Goal: Complete application form: Complete application form

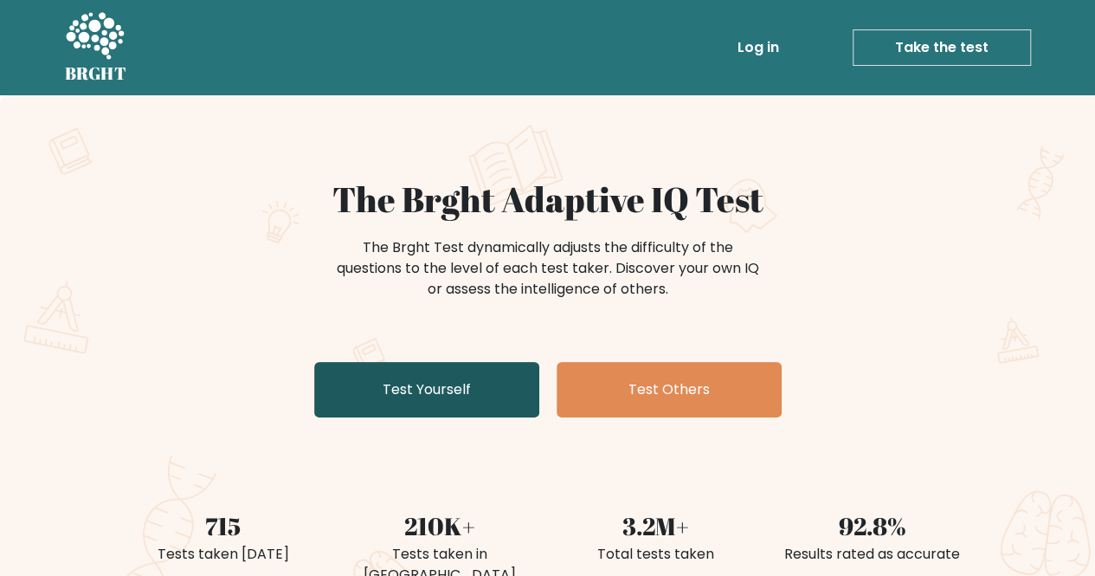
click at [504, 387] on link "Test Yourself" at bounding box center [426, 389] width 225 height 55
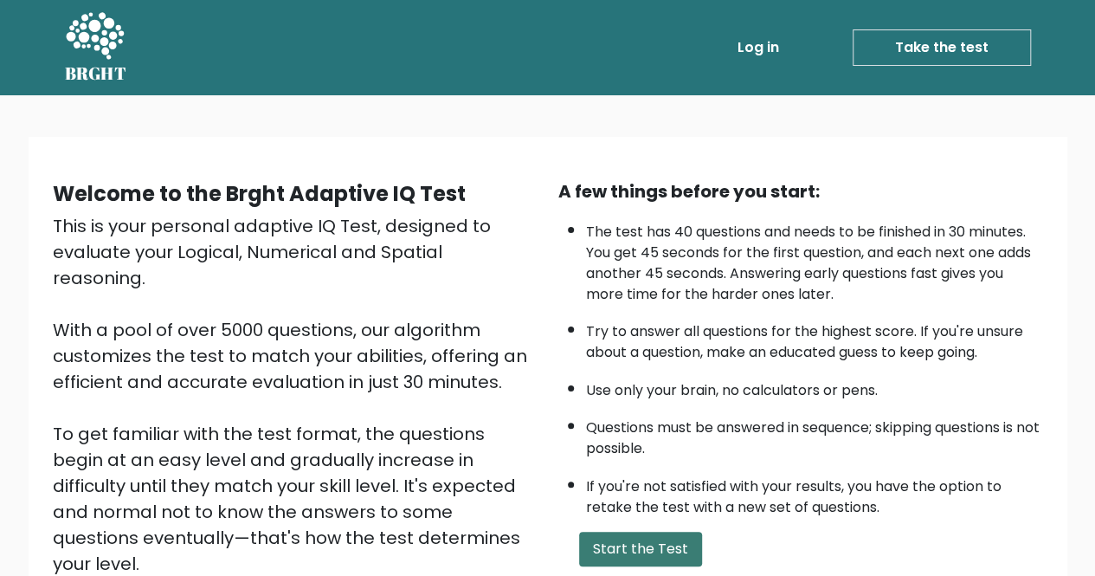
click at [637, 550] on button "Start the Test" at bounding box center [640, 548] width 123 height 35
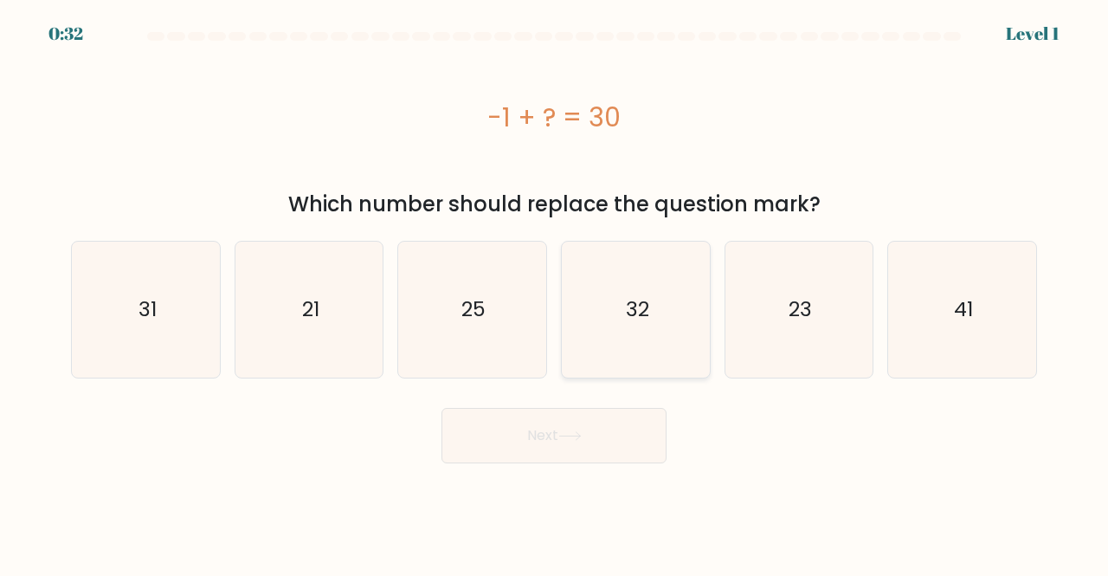
click at [654, 322] on icon "32" at bounding box center [636, 309] width 136 height 136
click at [555, 293] on input "d. 32" at bounding box center [554, 290] width 1 height 4
radio input "true"
click at [192, 331] on icon "31" at bounding box center [146, 309] width 136 height 136
click at [554, 293] on input "a. 31" at bounding box center [554, 290] width 1 height 4
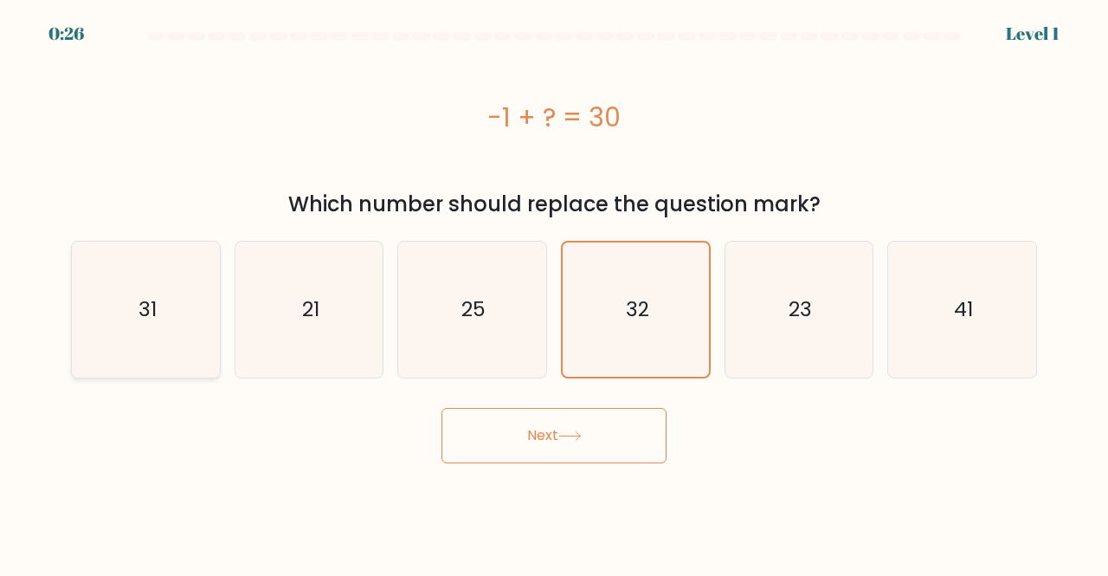
radio input "true"
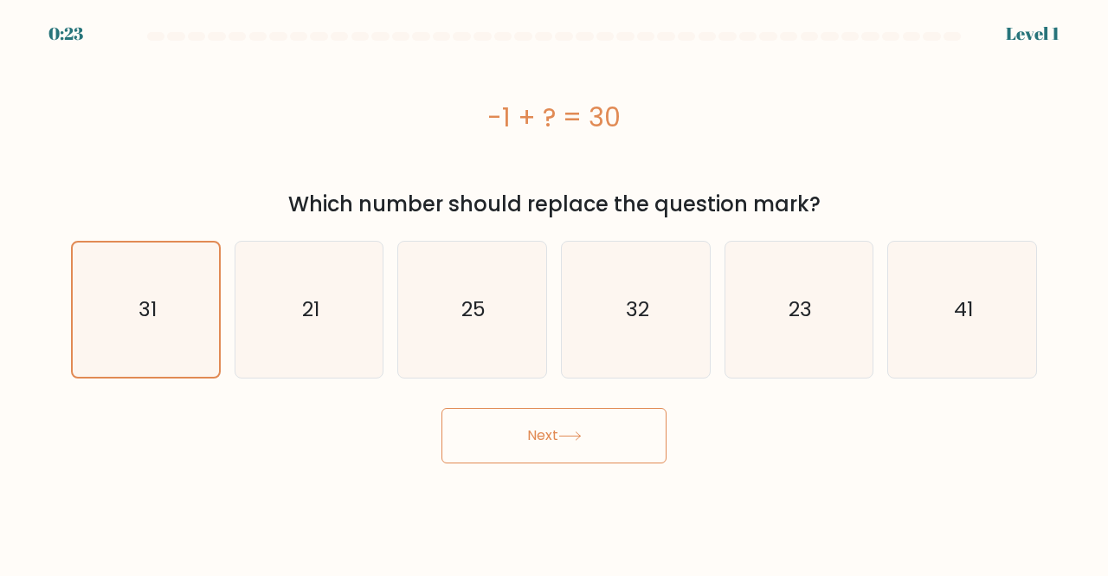
click at [481, 447] on button "Next" at bounding box center [553, 435] width 225 height 55
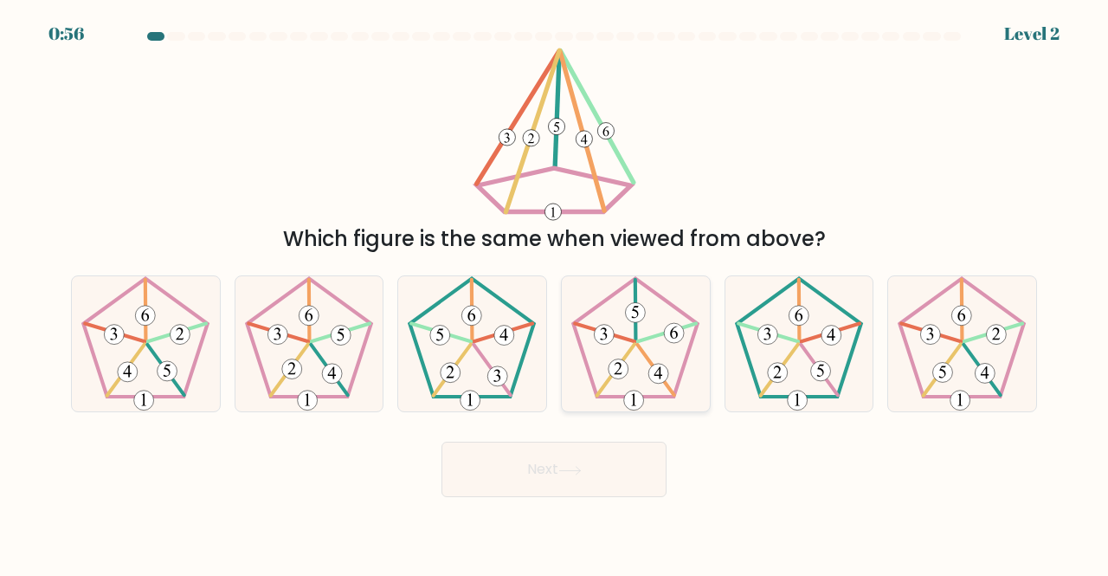
click at [643, 342] on icon at bounding box center [636, 344] width 136 height 136
click at [555, 293] on input "d." at bounding box center [554, 290] width 1 height 4
radio input "true"
click at [526, 462] on button "Next" at bounding box center [553, 468] width 225 height 55
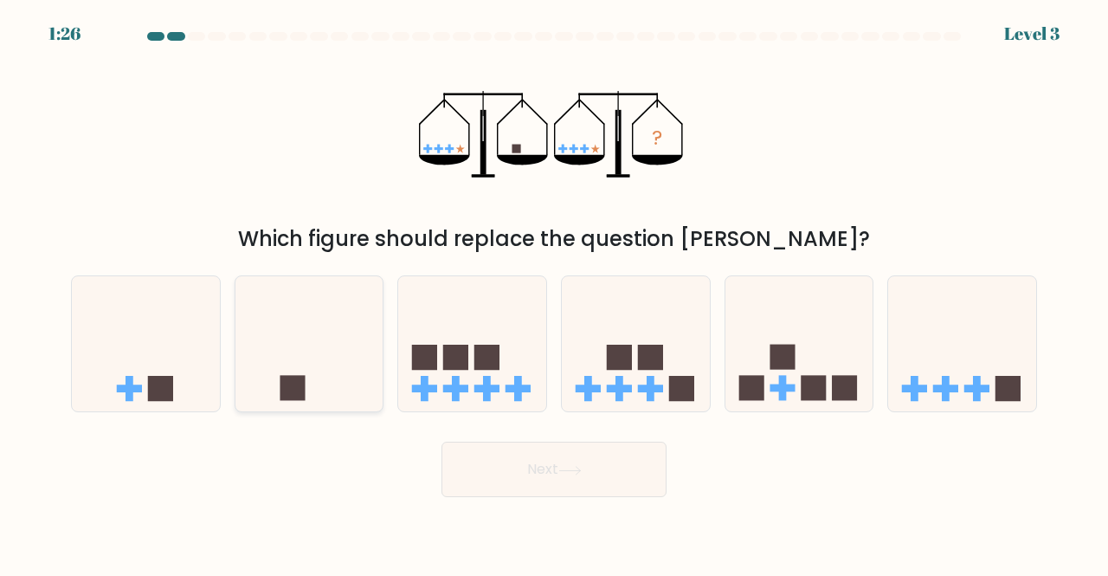
click at [352, 351] on icon at bounding box center [309, 343] width 148 height 122
click at [554, 293] on input "b." at bounding box center [554, 290] width 1 height 4
radio input "true"
click at [511, 474] on button "Next" at bounding box center [553, 468] width 225 height 55
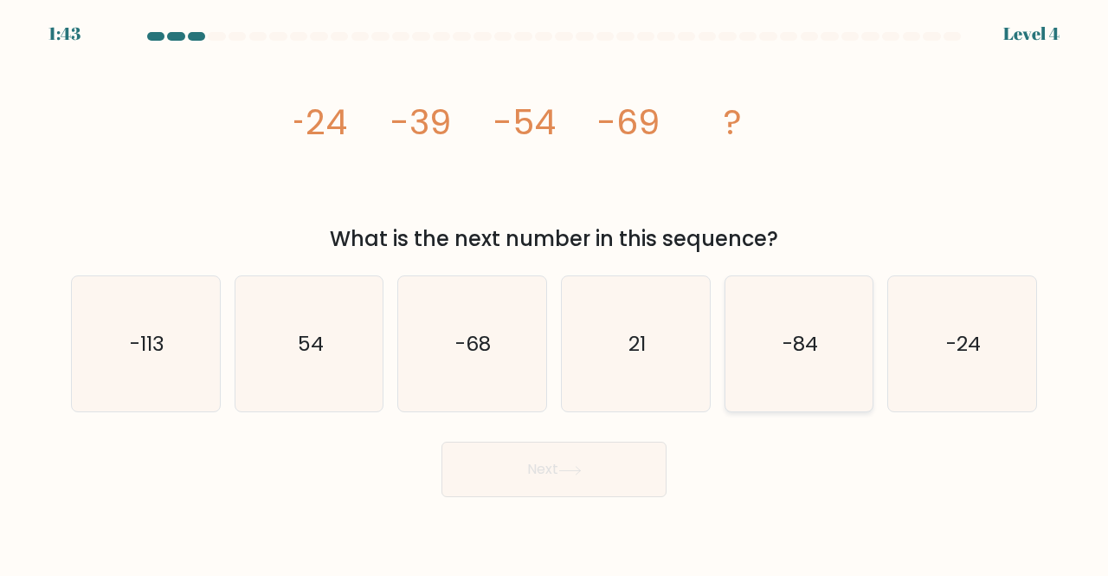
click at [778, 359] on icon "-84" at bounding box center [799, 344] width 136 height 136
click at [555, 293] on input "e. -84" at bounding box center [554, 290] width 1 height 4
radio input "true"
click at [591, 489] on button "Next" at bounding box center [553, 468] width 225 height 55
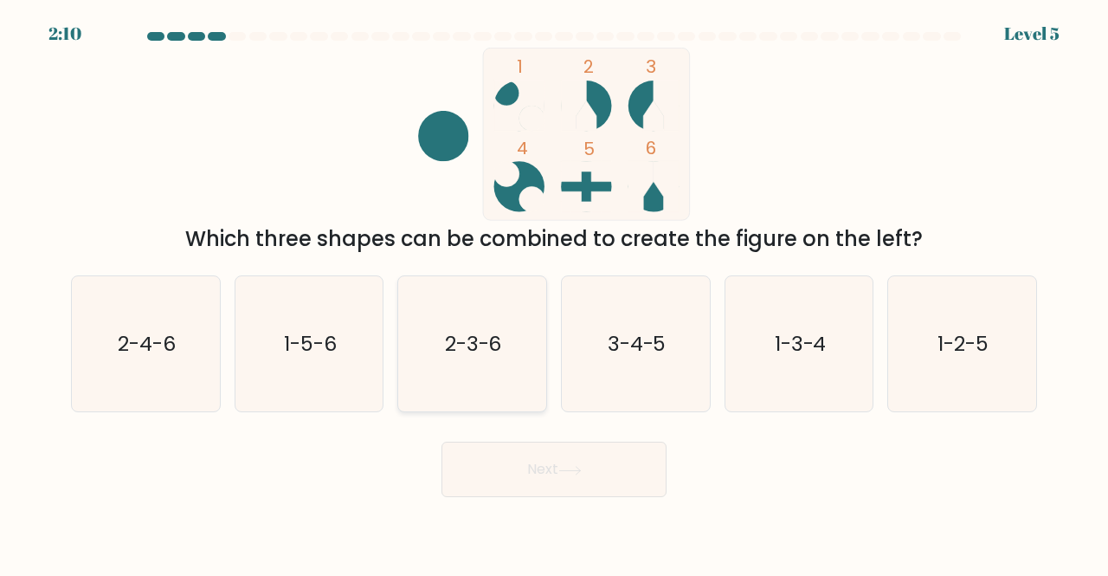
click at [504, 337] on icon "2-3-6" at bounding box center [472, 344] width 136 height 136
click at [554, 293] on input "c. 2-3-6" at bounding box center [554, 290] width 1 height 4
radio input "true"
click at [492, 458] on button "Next" at bounding box center [553, 468] width 225 height 55
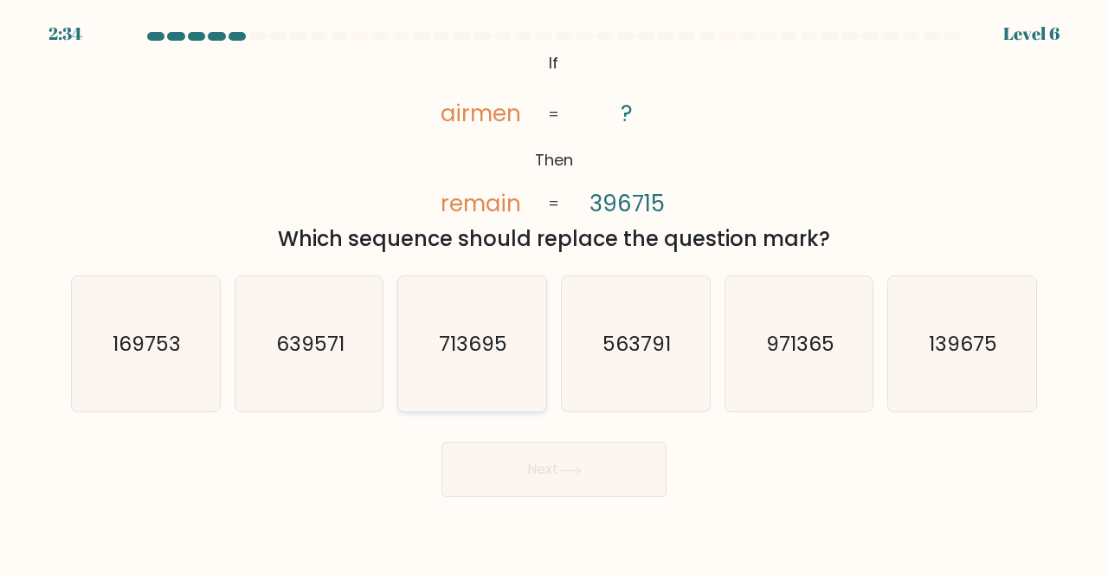
click at [482, 323] on icon "713695" at bounding box center [472, 344] width 136 height 136
click at [554, 293] on input "c. 713695" at bounding box center [554, 290] width 1 height 4
radio input "true"
click at [557, 477] on button "Next" at bounding box center [553, 468] width 225 height 55
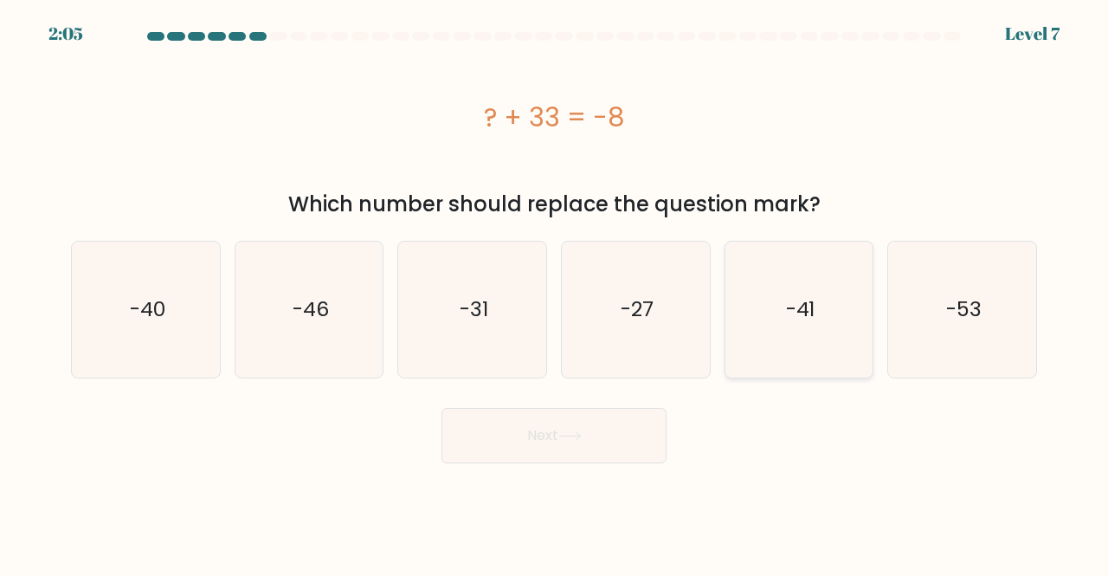
click at [786, 288] on icon "-41" at bounding box center [799, 309] width 136 height 136
click at [555, 288] on input "e. -41" at bounding box center [554, 290] width 1 height 4
radio input "true"
click at [559, 432] on button "Next" at bounding box center [553, 435] width 225 height 55
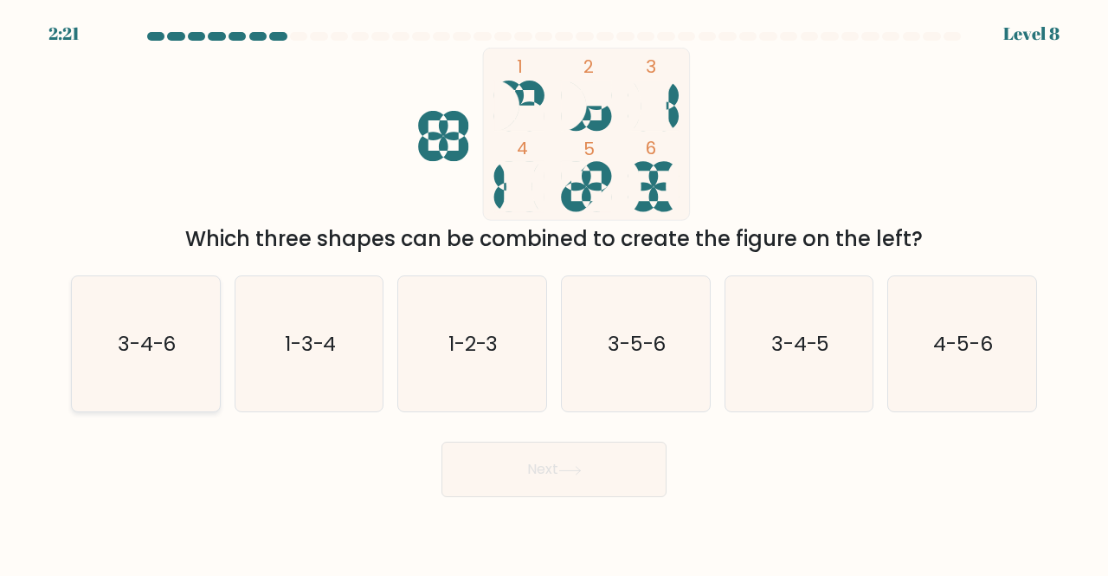
click at [168, 378] on icon "3-4-6" at bounding box center [146, 344] width 136 height 136
click at [554, 293] on input "a. 3-4-6" at bounding box center [554, 290] width 1 height 4
radio input "true"
click at [569, 473] on icon at bounding box center [569, 471] width 23 height 10
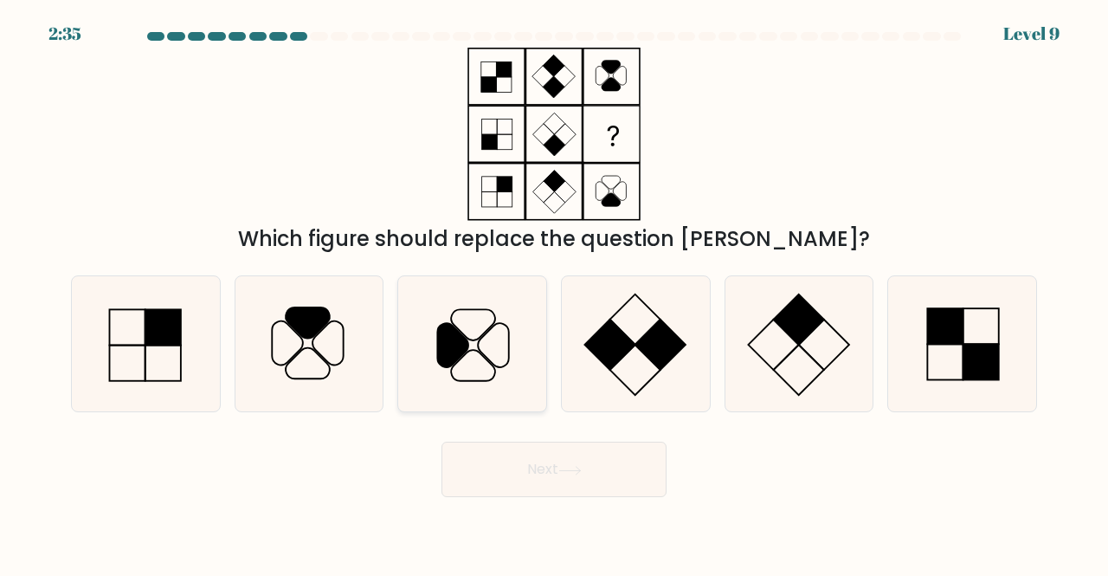
click at [464, 359] on icon at bounding box center [472, 344] width 136 height 136
click at [554, 293] on input "c." at bounding box center [554, 290] width 1 height 4
radio input "true"
click at [620, 482] on button "Next" at bounding box center [553, 468] width 225 height 55
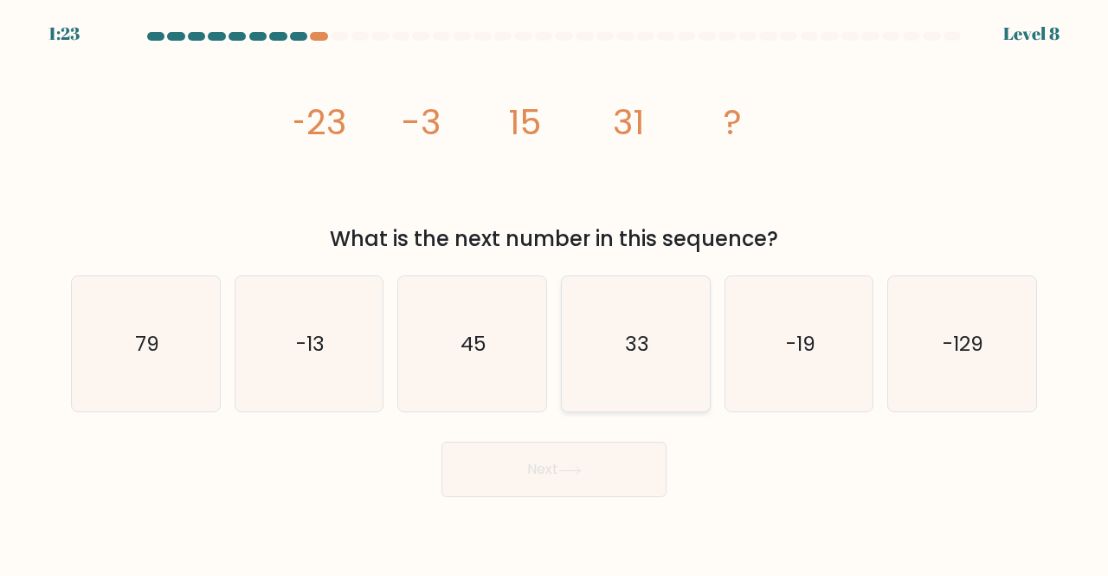
click at [637, 349] on text "33" at bounding box center [637, 343] width 24 height 29
click at [555, 293] on input "d. 33" at bounding box center [554, 290] width 1 height 4
radio input "true"
click at [331, 369] on icon "-13" at bounding box center [309, 344] width 136 height 136
click at [554, 293] on input "b. -13" at bounding box center [554, 290] width 1 height 4
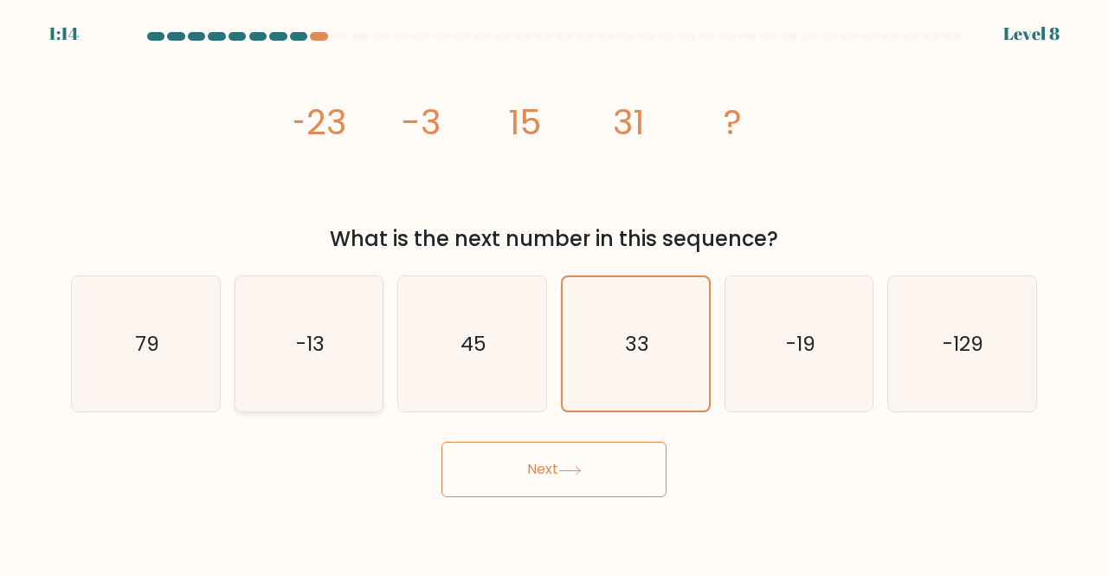
radio input "true"
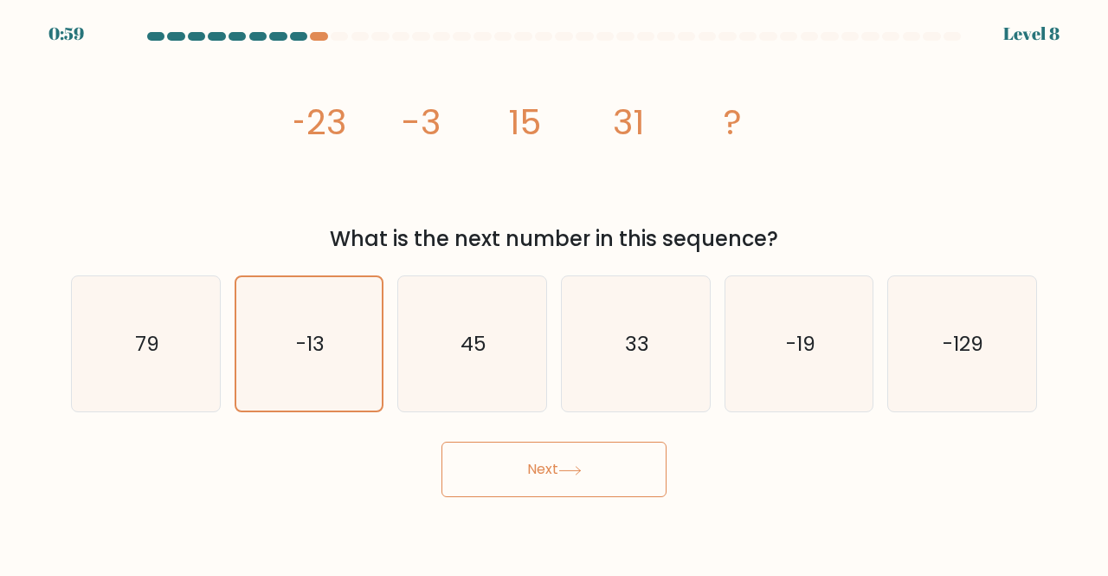
click at [572, 482] on button "Next" at bounding box center [553, 468] width 225 height 55
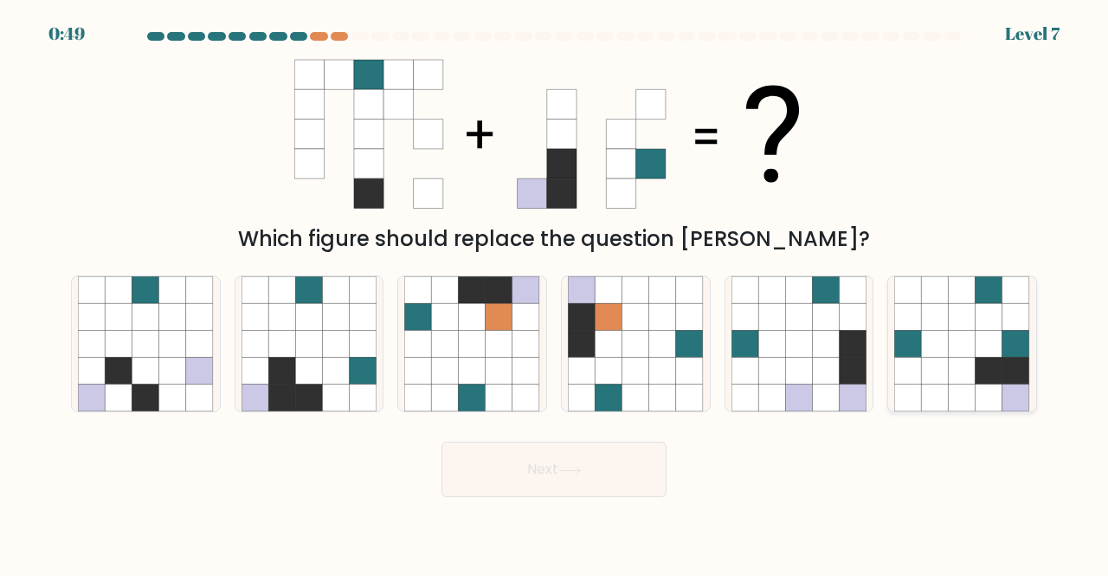
click at [1011, 382] on icon at bounding box center [1015, 370] width 27 height 27
click at [555, 293] on input "f." at bounding box center [554, 290] width 1 height 4
radio input "true"
click at [282, 396] on icon at bounding box center [281, 397] width 27 height 27
click at [554, 293] on input "b." at bounding box center [554, 290] width 1 height 4
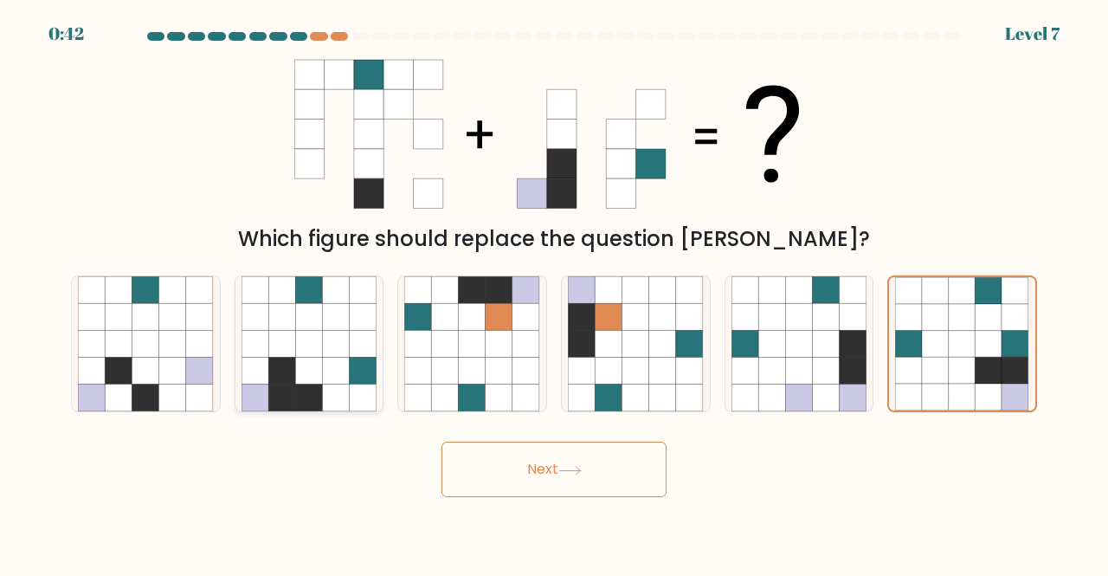
radio input "true"
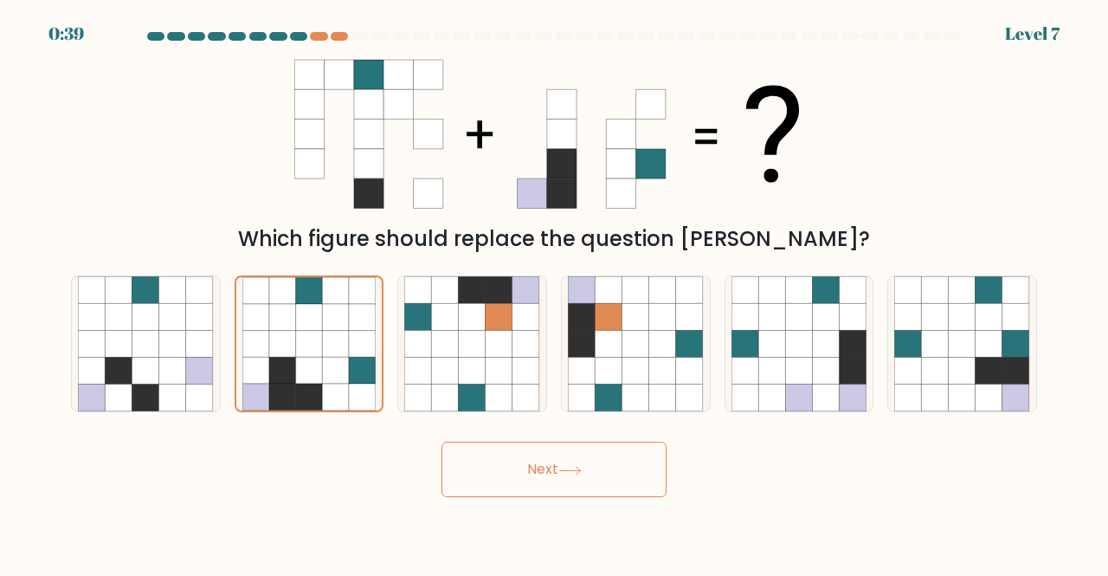
click at [519, 469] on button "Next" at bounding box center [553, 468] width 225 height 55
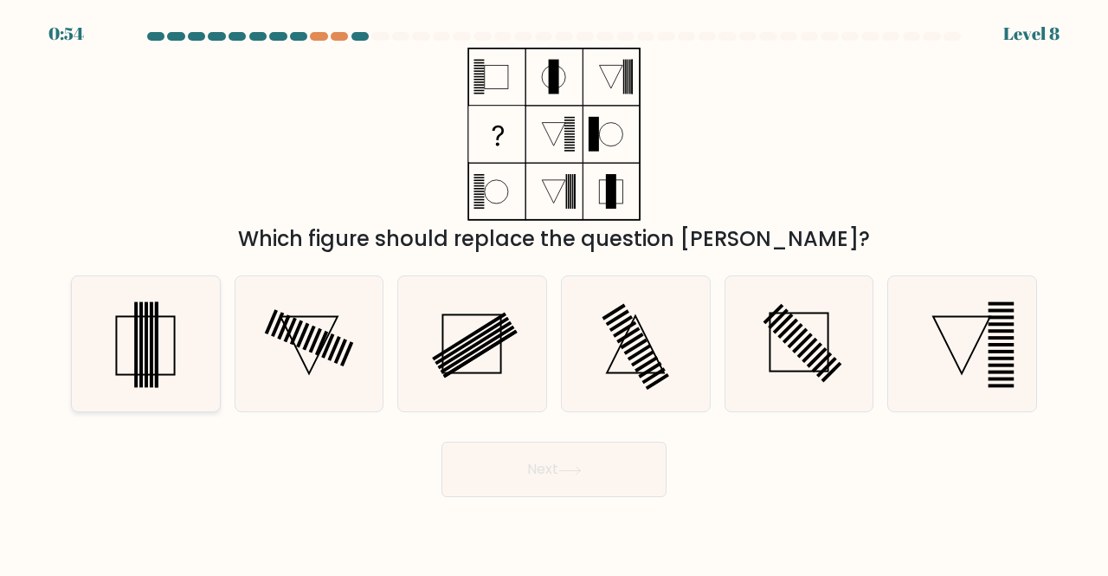
click at [137, 351] on rect at bounding box center [135, 344] width 3 height 86
click at [554, 293] on input "a." at bounding box center [554, 290] width 1 height 4
radio input "true"
click at [490, 464] on button "Next" at bounding box center [553, 468] width 225 height 55
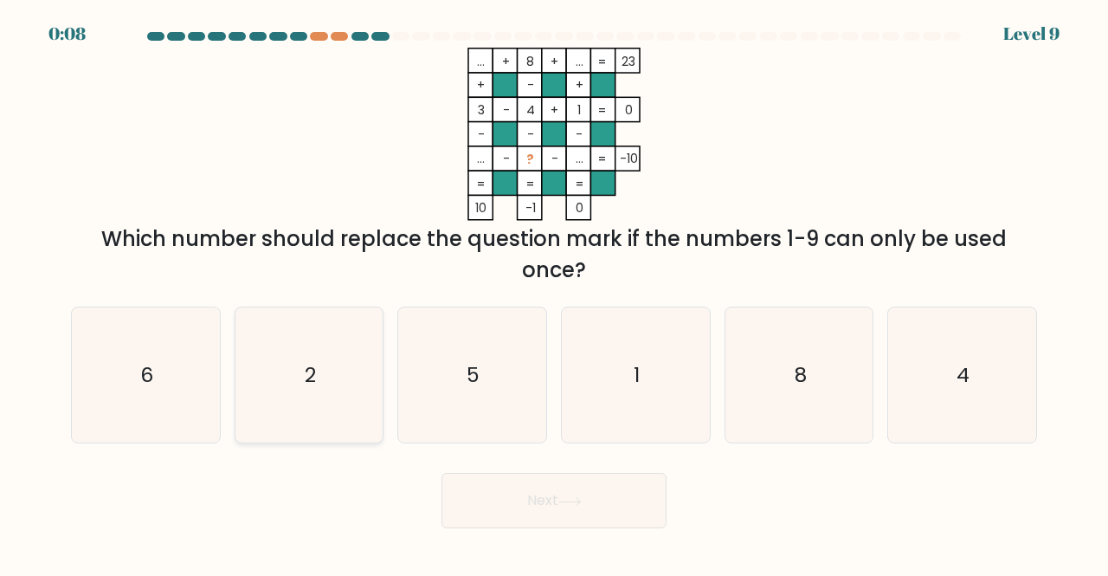
click at [321, 402] on icon "2" at bounding box center [309, 375] width 136 height 136
click at [554, 293] on input "b. 2" at bounding box center [554, 290] width 1 height 4
radio input "true"
click at [614, 517] on button "Next" at bounding box center [553, 500] width 225 height 55
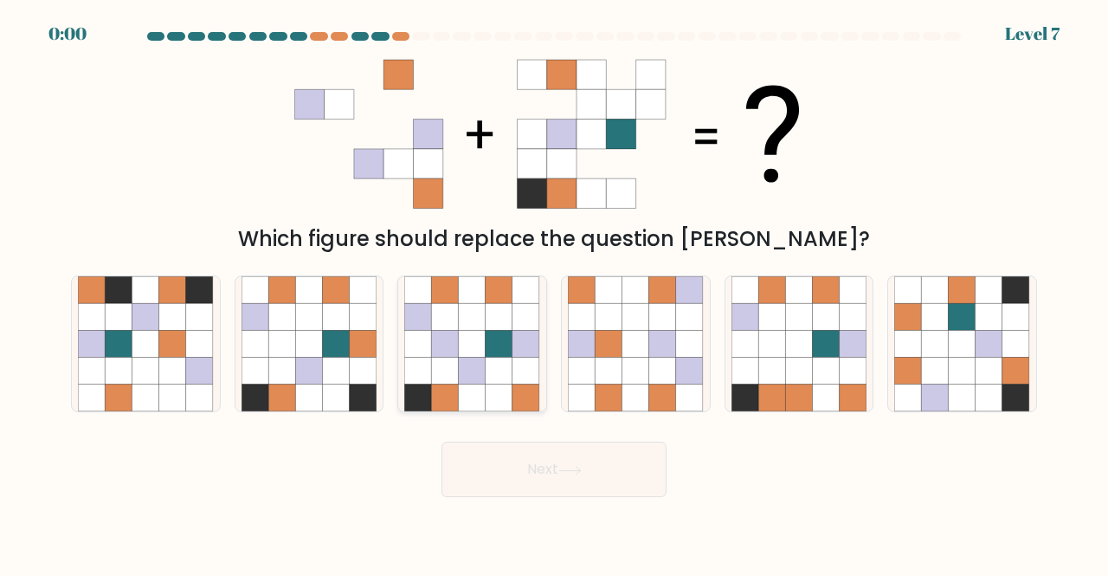
click at [486, 370] on icon at bounding box center [499, 370] width 27 height 27
click at [554, 293] on input "c." at bounding box center [554, 290] width 1 height 4
radio input "true"
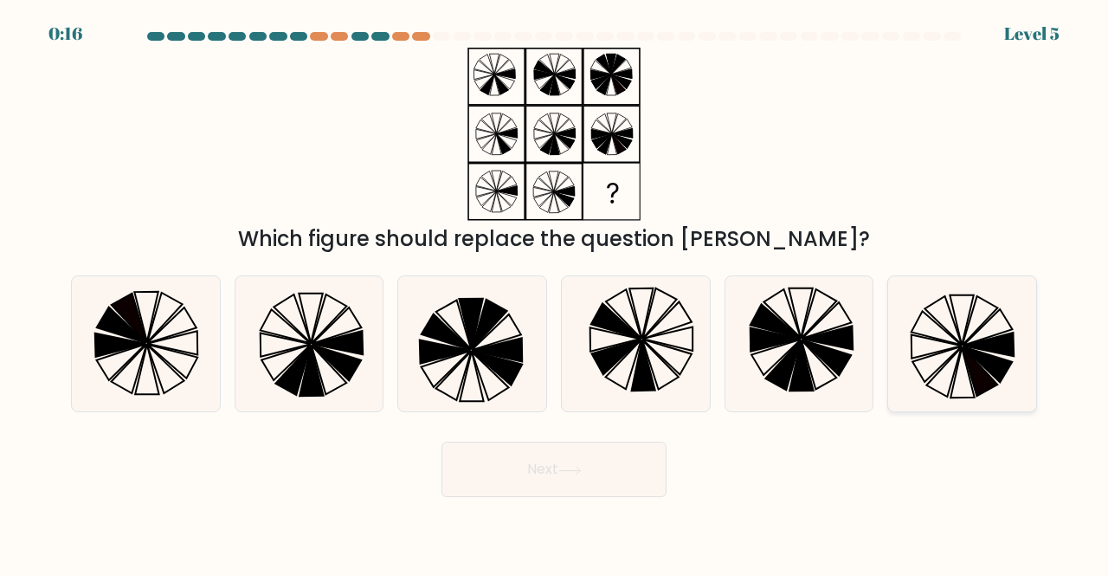
click at [948, 344] on icon at bounding box center [962, 344] width 136 height 136
click at [555, 293] on input "f." at bounding box center [554, 290] width 1 height 4
radio input "true"
click at [574, 454] on button "Next" at bounding box center [553, 468] width 225 height 55
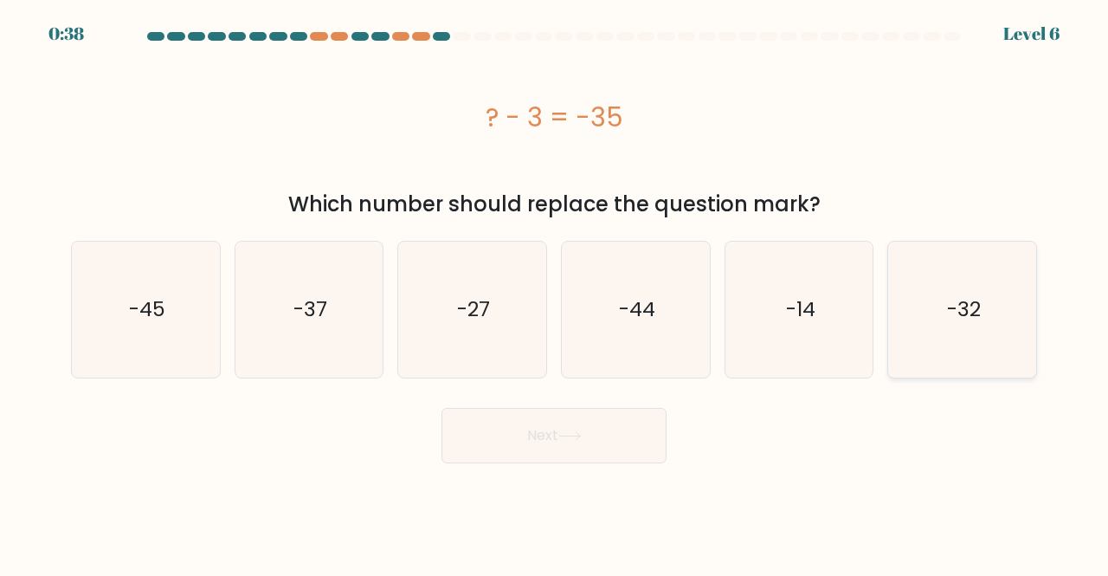
click at [948, 275] on icon "-32" at bounding box center [962, 309] width 136 height 136
click at [555, 288] on input "f. -32" at bounding box center [554, 290] width 1 height 4
radio input "true"
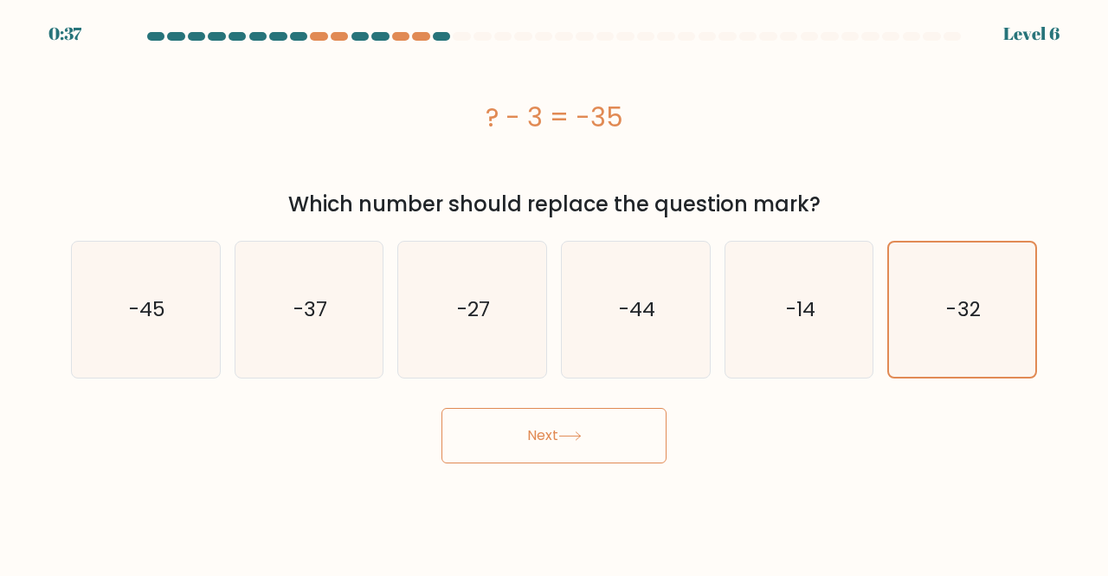
click at [599, 415] on button "Next" at bounding box center [553, 435] width 225 height 55
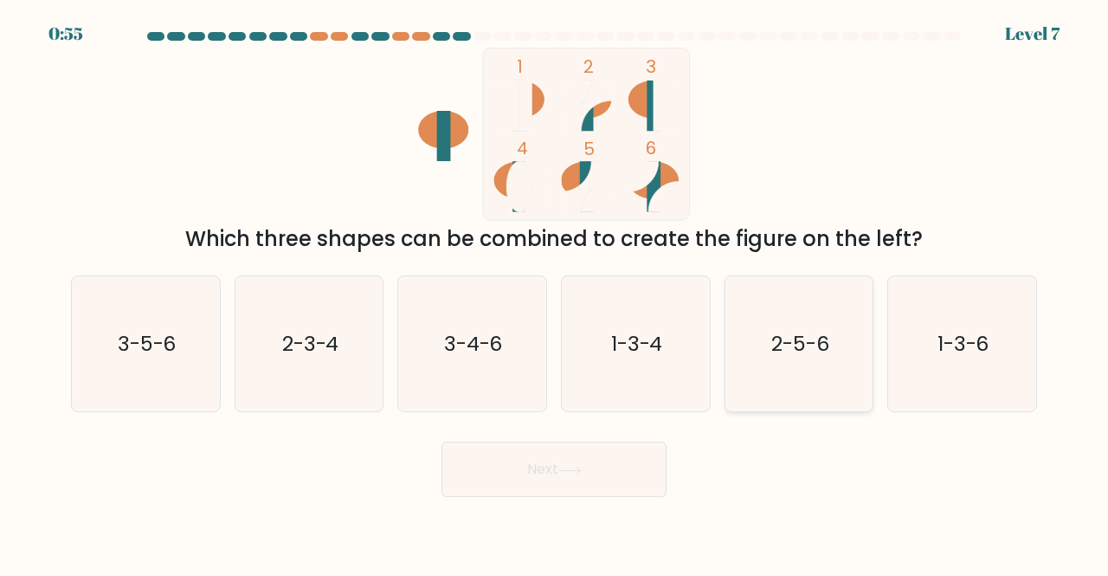
click at [777, 370] on icon "2-5-6" at bounding box center [799, 344] width 136 height 136
click at [555, 293] on input "e. 2-5-6" at bounding box center [554, 290] width 1 height 4
radio input "true"
click at [642, 453] on button "Next" at bounding box center [553, 468] width 225 height 55
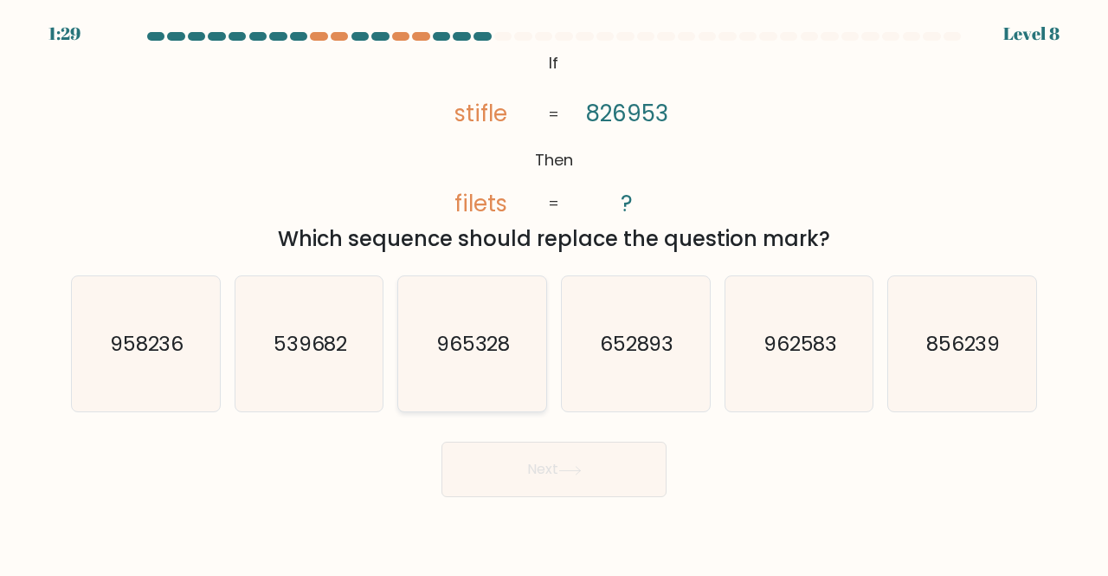
click at [512, 319] on icon "965328" at bounding box center [472, 344] width 136 height 136
click at [554, 293] on input "c. 965328" at bounding box center [554, 290] width 1 height 4
radio input "true"
click at [550, 482] on button "Next" at bounding box center [553, 468] width 225 height 55
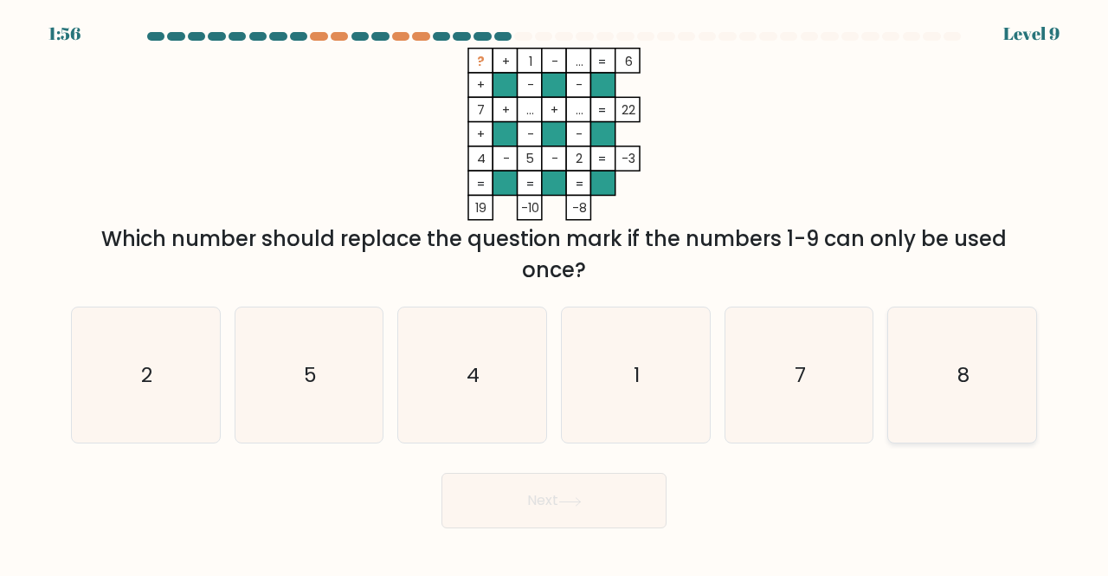
click at [970, 337] on icon "8" at bounding box center [962, 375] width 136 height 136
click at [555, 293] on input "f. 8" at bounding box center [554, 290] width 1 height 4
radio input "true"
click at [593, 472] on div "Next" at bounding box center [554, 496] width 987 height 64
click at [582, 517] on button "Next" at bounding box center [553, 500] width 225 height 55
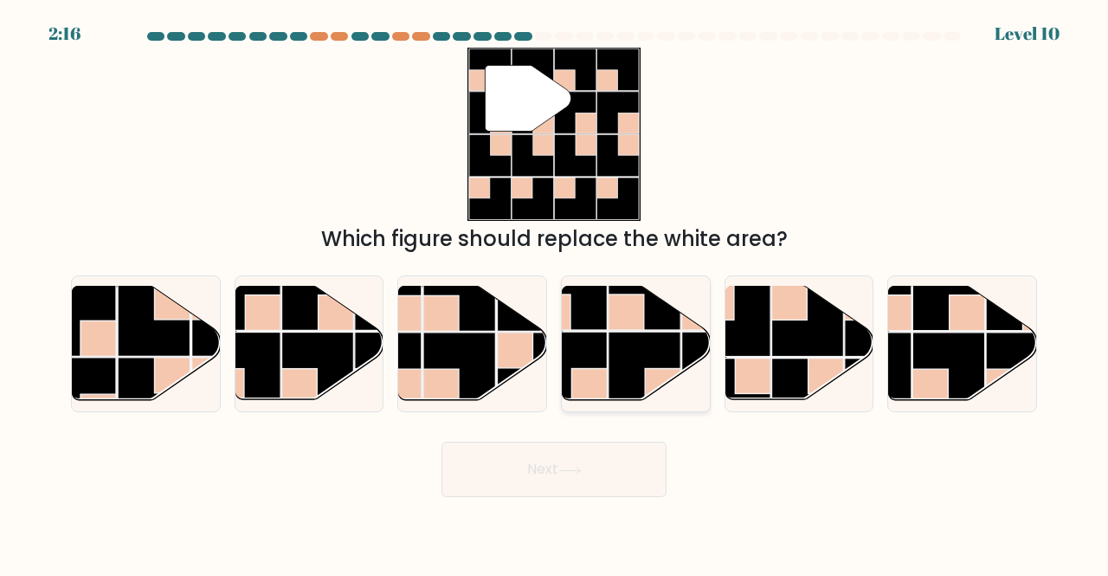
click at [622, 338] on rect at bounding box center [644, 367] width 72 height 72
click at [555, 293] on input "d." at bounding box center [554, 290] width 1 height 4
radio input "true"
click at [635, 485] on button "Next" at bounding box center [553, 468] width 225 height 55
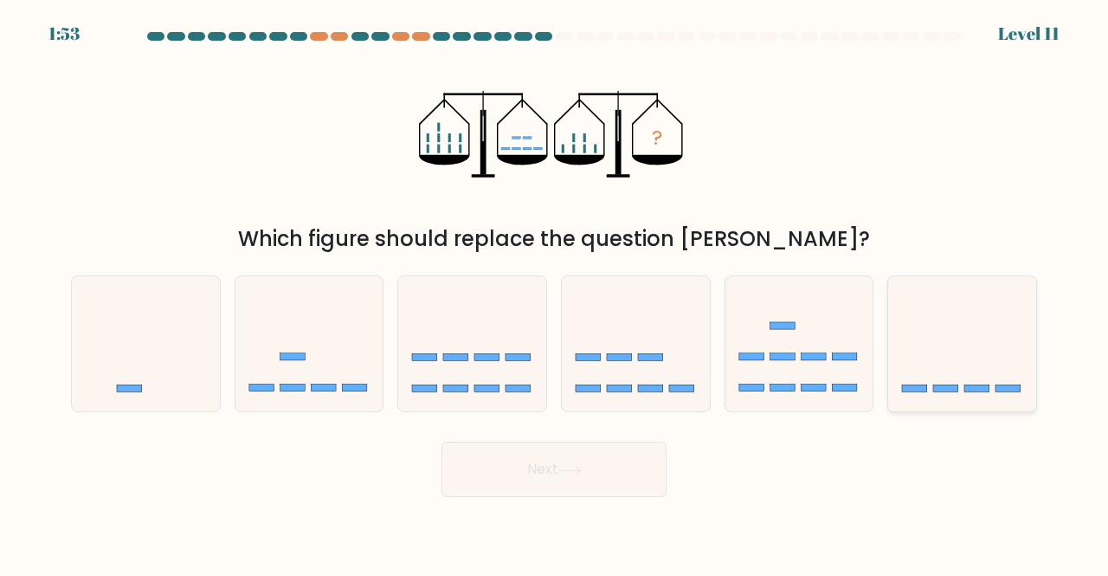
click at [938, 360] on icon at bounding box center [962, 343] width 148 height 122
click at [555, 293] on input "f." at bounding box center [554, 290] width 1 height 4
radio input "true"
click at [604, 450] on button "Next" at bounding box center [553, 468] width 225 height 55
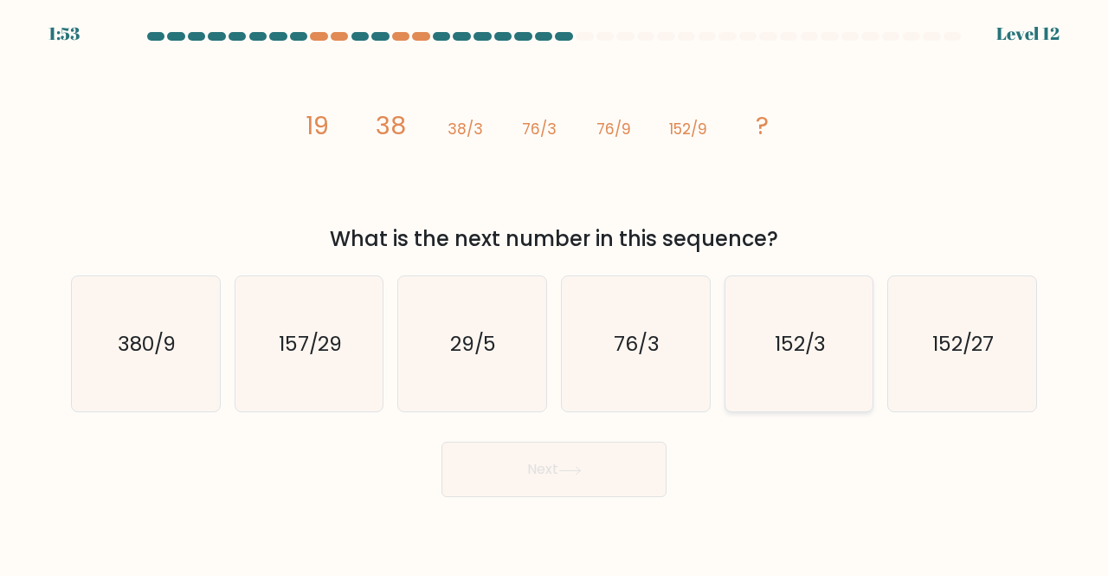
click at [831, 362] on icon "152/3" at bounding box center [799, 344] width 136 height 136
click at [555, 293] on input "e. 152/3" at bounding box center [554, 290] width 1 height 4
radio input "true"
click at [606, 462] on button "Next" at bounding box center [553, 468] width 225 height 55
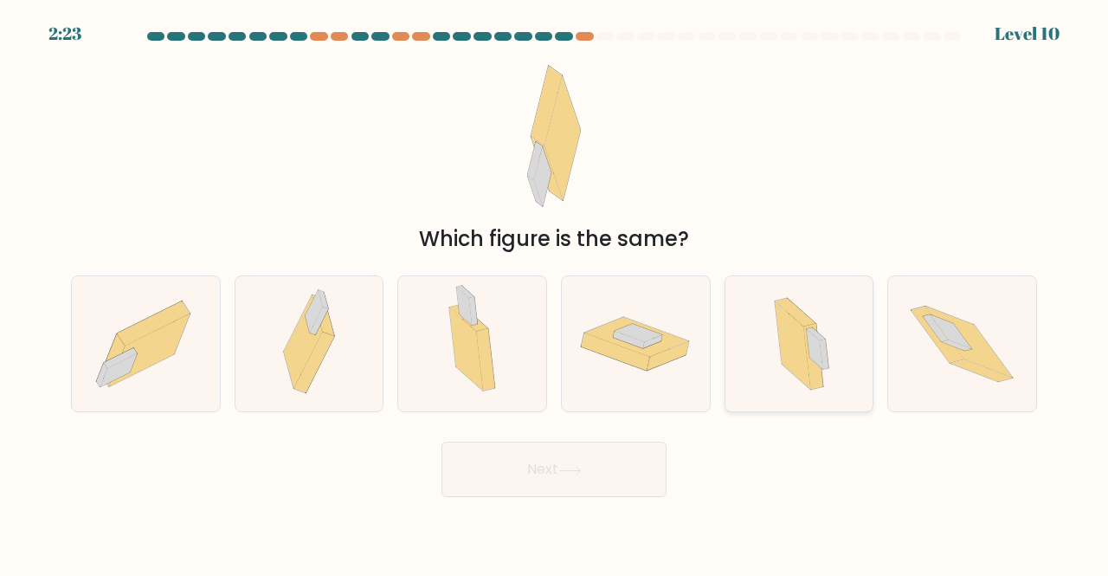
click at [826, 337] on icon at bounding box center [798, 344] width 81 height 136
click at [555, 293] on input "e." at bounding box center [554, 290] width 1 height 4
radio input "true"
click at [561, 487] on button "Next" at bounding box center [553, 468] width 225 height 55
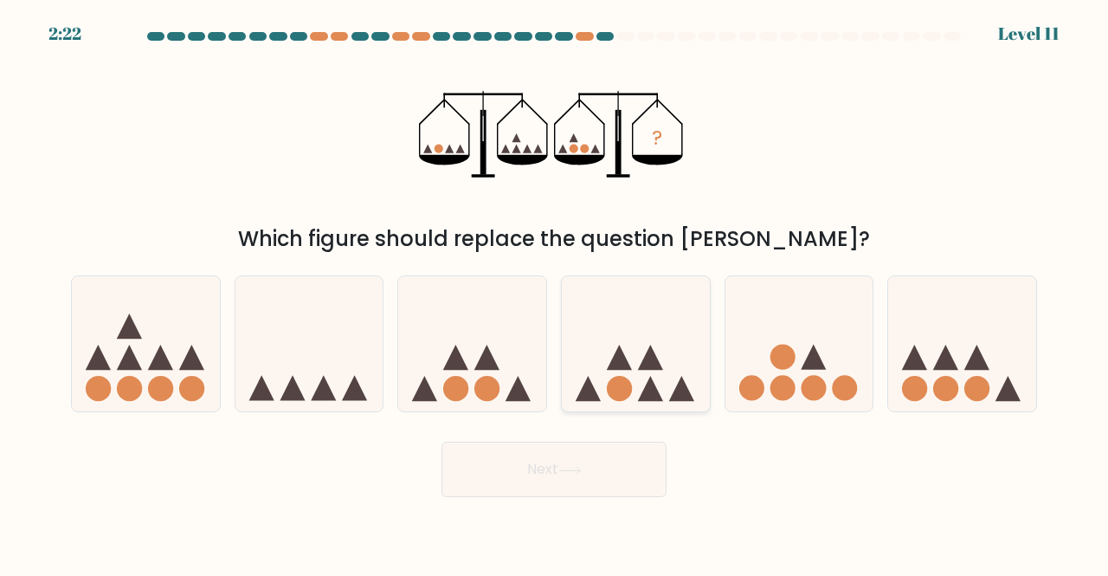
click at [620, 402] on icon at bounding box center [636, 343] width 148 height 122
click at [555, 293] on input "d." at bounding box center [554, 290] width 1 height 4
radio input "true"
click at [620, 477] on button "Next" at bounding box center [553, 468] width 225 height 55
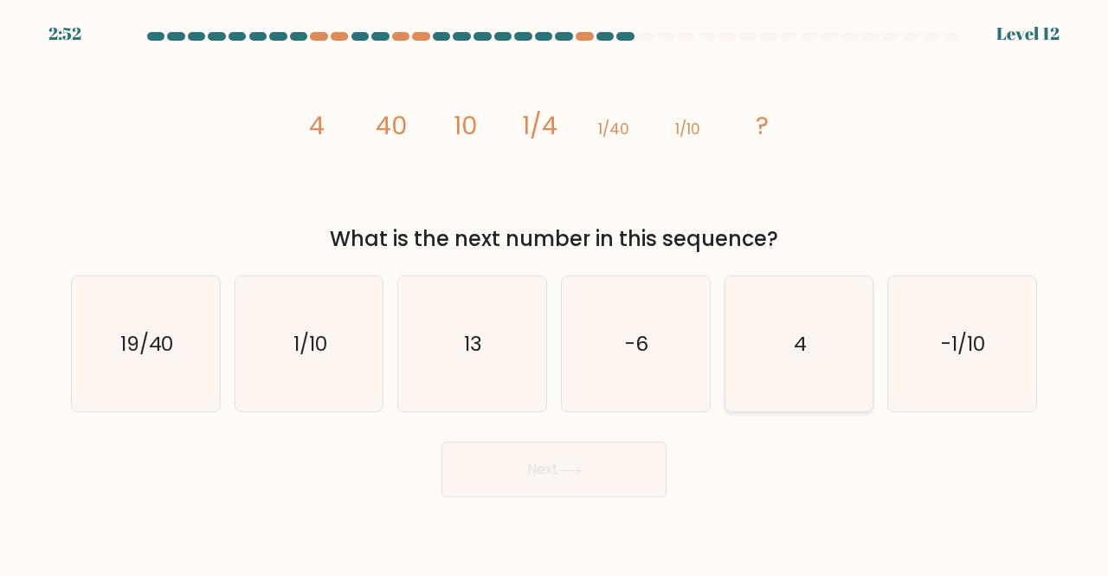
click at [780, 342] on icon "4" at bounding box center [799, 344] width 136 height 136
click at [555, 293] on input "e. 4" at bounding box center [554, 290] width 1 height 4
radio input "true"
click at [634, 485] on button "Next" at bounding box center [553, 468] width 225 height 55
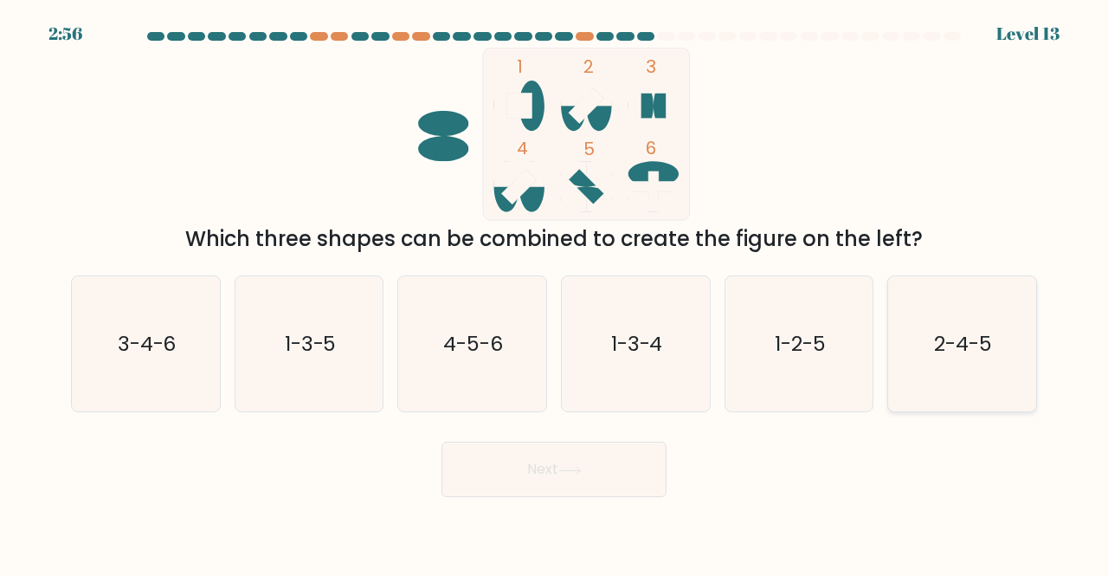
click at [981, 332] on text "2-4-5" at bounding box center [964, 343] width 58 height 29
click at [555, 293] on input "f. 2-4-5" at bounding box center [554, 290] width 1 height 4
radio input "true"
click at [604, 487] on button "Next" at bounding box center [553, 468] width 225 height 55
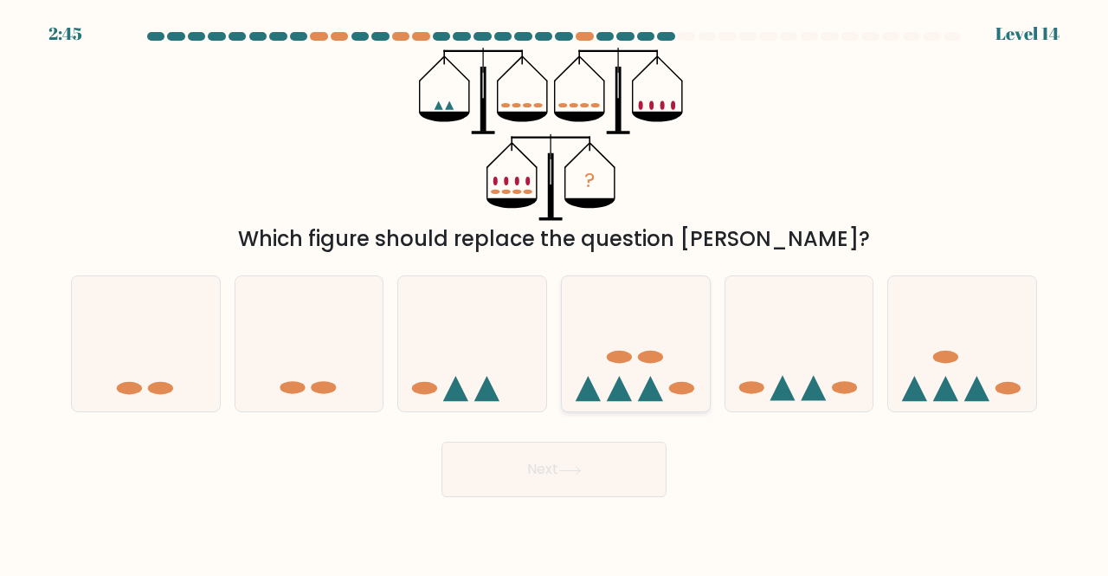
click at [649, 376] on icon at bounding box center [636, 343] width 148 height 122
click at [555, 293] on input "d." at bounding box center [554, 290] width 1 height 4
radio input "true"
click at [604, 466] on button "Next" at bounding box center [553, 468] width 225 height 55
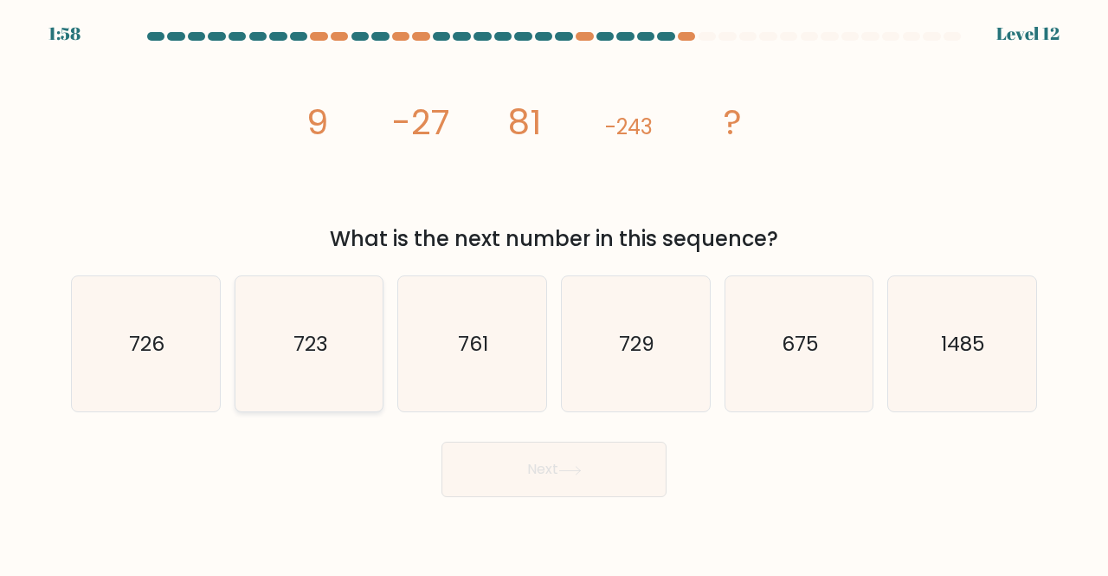
click at [331, 355] on icon "723" at bounding box center [309, 344] width 136 height 136
click at [554, 293] on input "b. 723" at bounding box center [554, 290] width 1 height 4
radio input "true"
click at [545, 497] on body "1:56 Level 12" at bounding box center [554, 288] width 1108 height 576
click at [543, 479] on button "Next" at bounding box center [553, 468] width 225 height 55
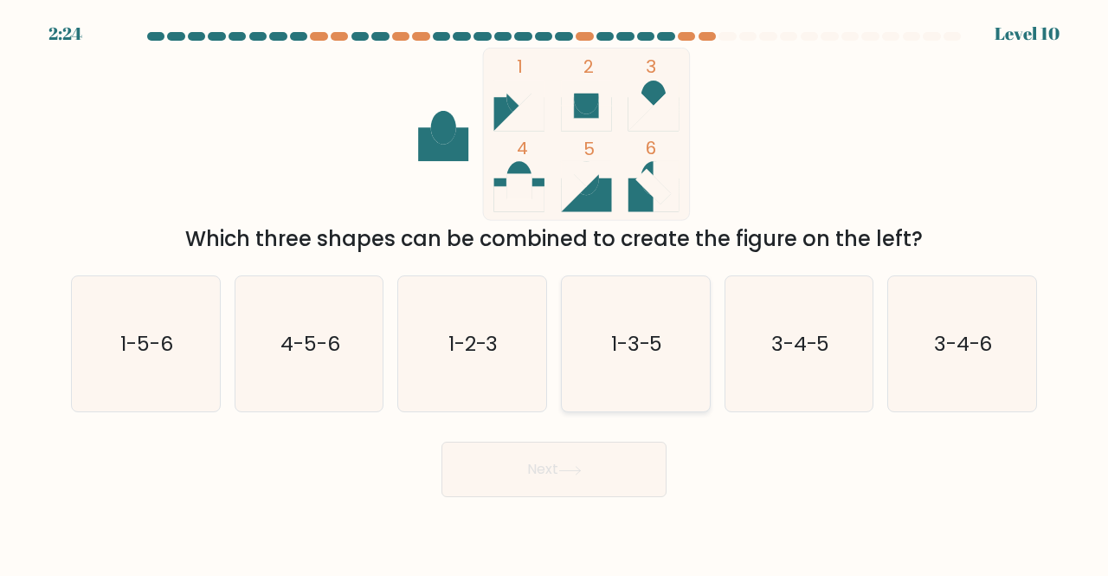
click at [632, 364] on icon "1-3-5" at bounding box center [636, 344] width 136 height 136
click at [555, 293] on input "d. 1-3-5" at bounding box center [554, 290] width 1 height 4
radio input "true"
click at [587, 461] on button "Next" at bounding box center [553, 468] width 225 height 55
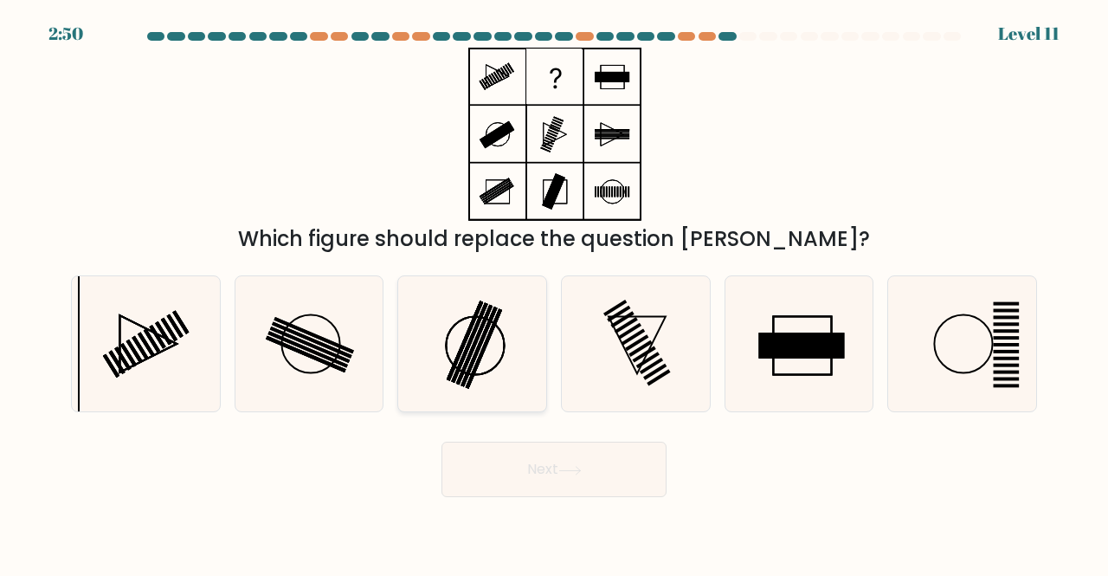
click at [492, 339] on icon at bounding box center [472, 344] width 136 height 136
click at [554, 293] on input "c." at bounding box center [554, 290] width 1 height 4
radio input "true"
click at [568, 489] on button "Next" at bounding box center [553, 468] width 225 height 55
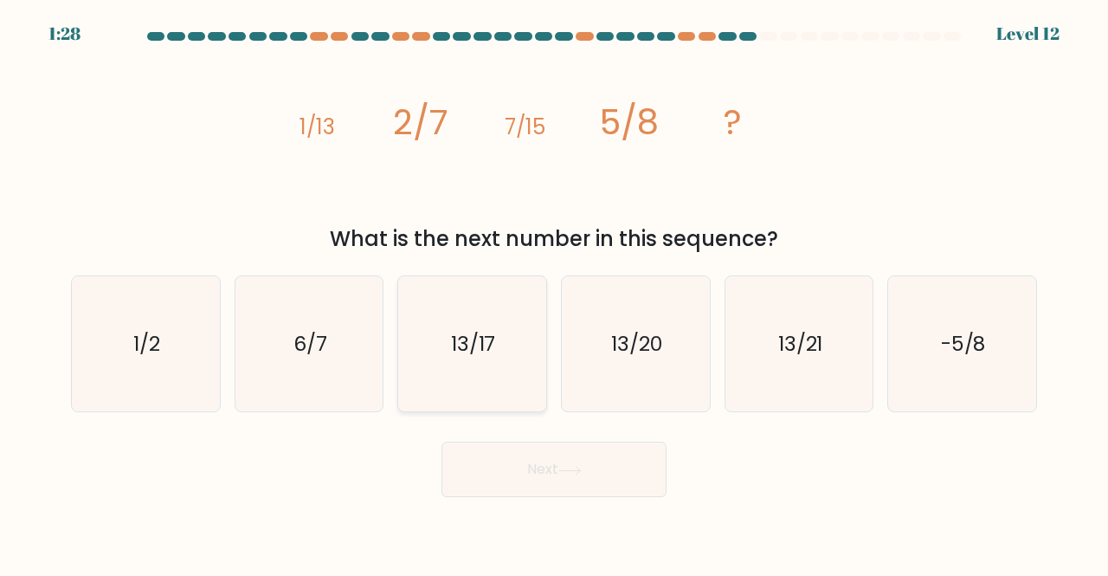
click at [453, 352] on text "13/17" at bounding box center [473, 343] width 45 height 29
click at [554, 293] on input "c. 13/17" at bounding box center [554, 290] width 1 height 4
radio input "true"
click at [535, 474] on button "Next" at bounding box center [553, 468] width 225 height 55
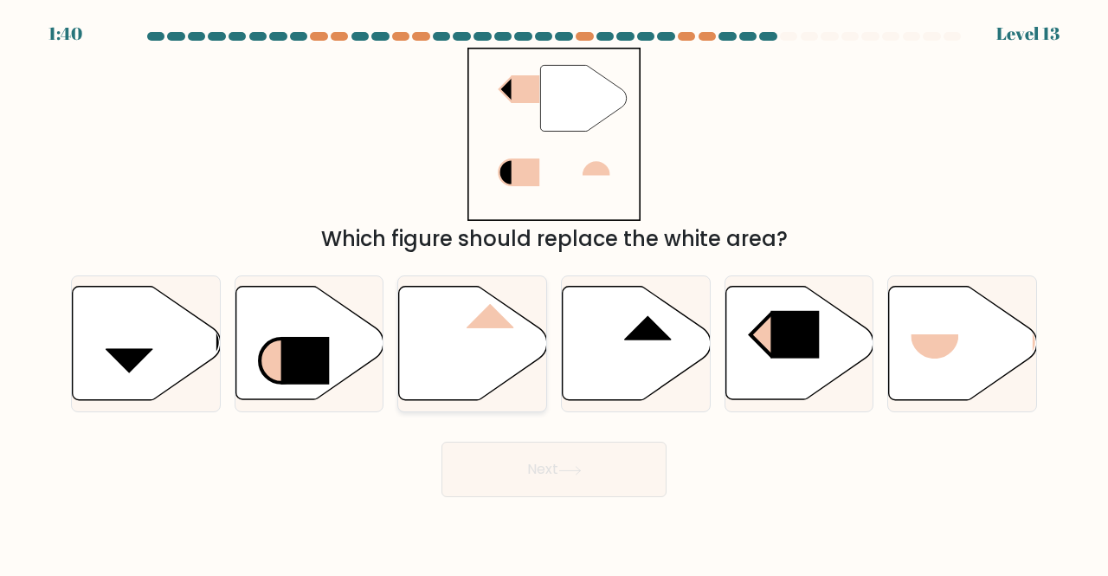
click at [500, 331] on icon at bounding box center [473, 342] width 148 height 113
click at [554, 293] on input "c." at bounding box center [554, 290] width 1 height 4
radio input "true"
click at [531, 485] on button "Next" at bounding box center [553, 468] width 225 height 55
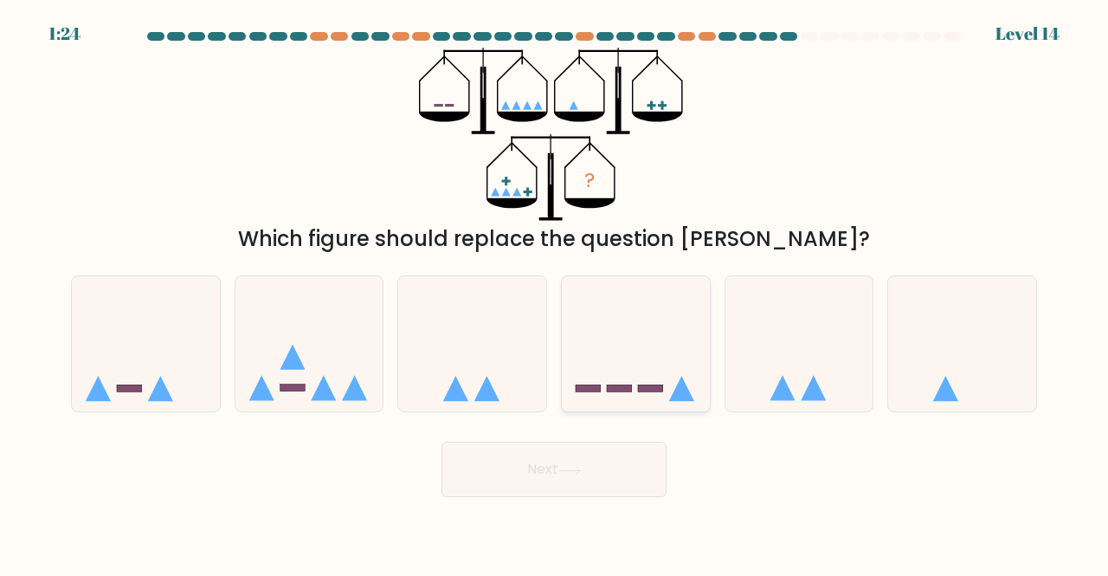
click at [634, 364] on icon at bounding box center [636, 343] width 148 height 122
click at [555, 293] on input "d." at bounding box center [554, 290] width 1 height 4
radio input "true"
click at [614, 487] on button "Next" at bounding box center [553, 468] width 225 height 55
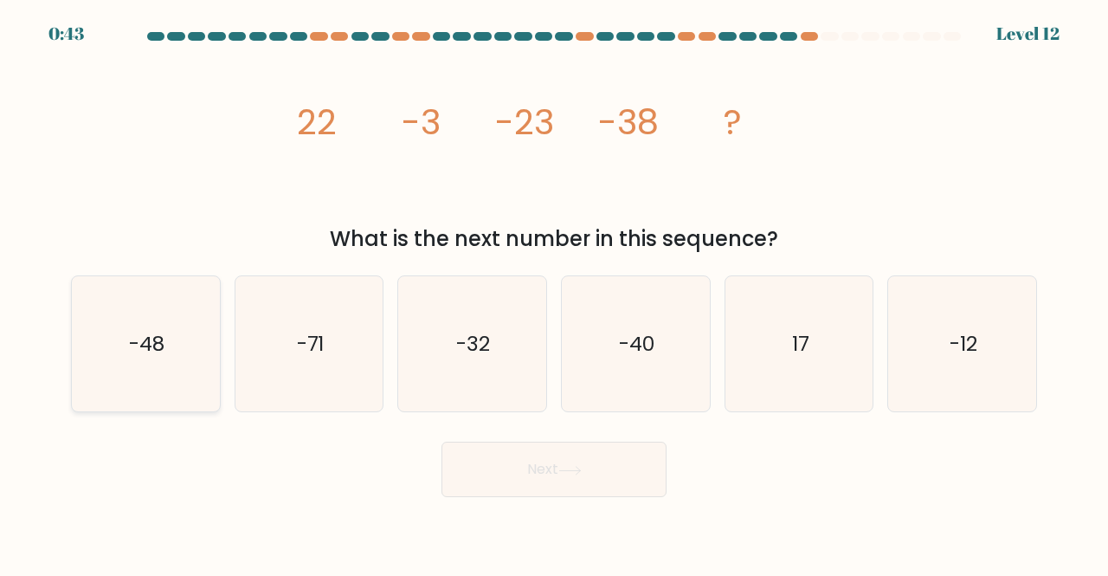
click at [199, 328] on icon "-48" at bounding box center [146, 344] width 136 height 136
click at [554, 293] on input "a. -48" at bounding box center [554, 290] width 1 height 4
radio input "true"
click at [529, 467] on button "Next" at bounding box center [553, 468] width 225 height 55
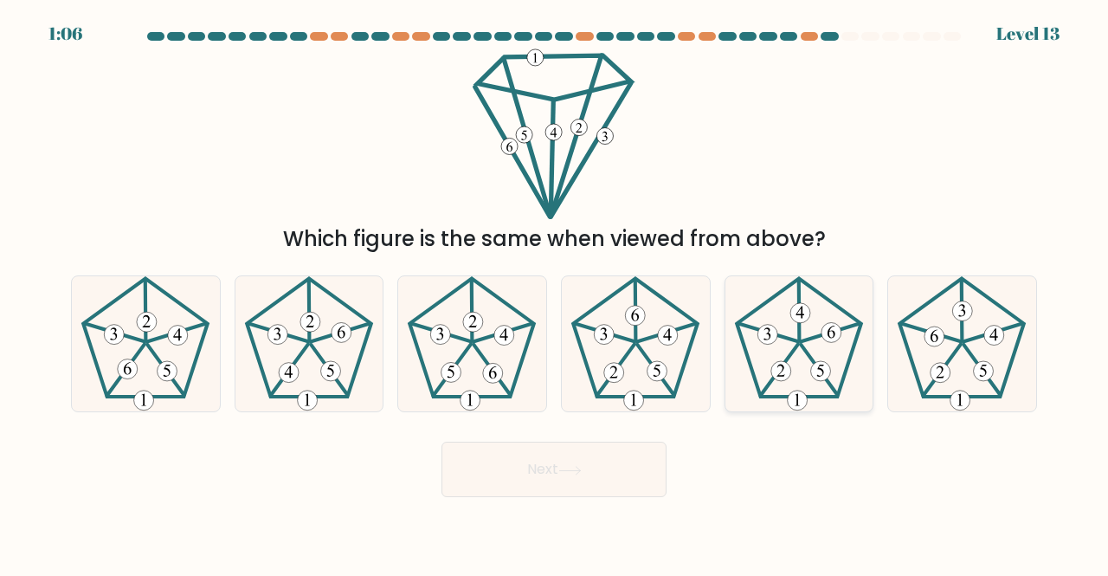
click at [807, 328] on icon at bounding box center [799, 344] width 136 height 136
click at [555, 293] on input "e." at bounding box center [554, 290] width 1 height 4
radio input "true"
click at [595, 486] on button "Next" at bounding box center [553, 468] width 225 height 55
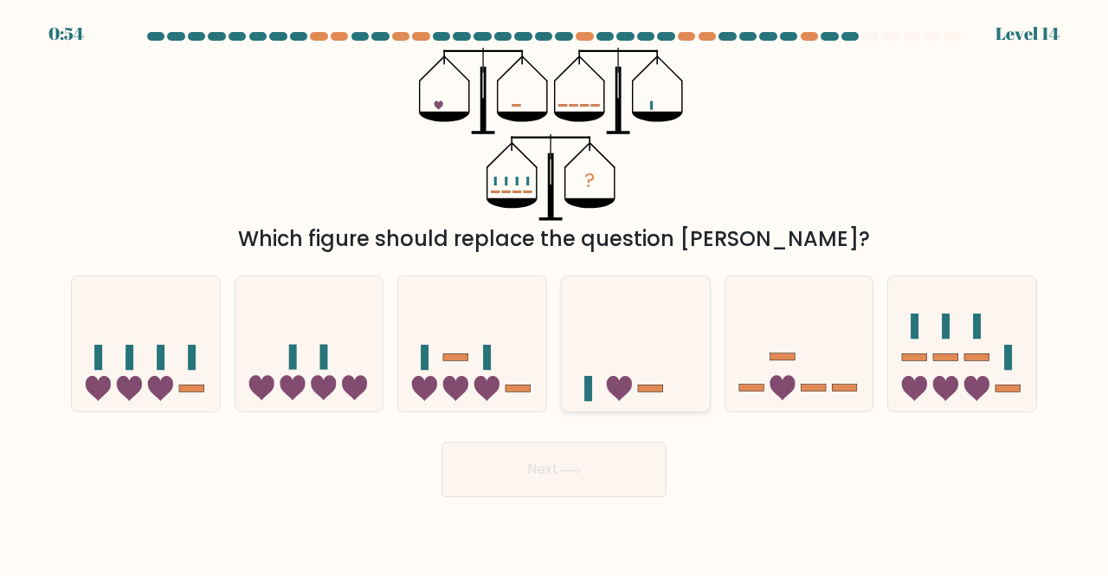
click at [597, 361] on icon at bounding box center [636, 343] width 148 height 122
click at [555, 293] on input "d." at bounding box center [554, 290] width 1 height 4
radio input "true"
click at [617, 503] on body "0:53 Level 14" at bounding box center [554, 288] width 1108 height 576
click at [612, 486] on button "Next" at bounding box center [553, 468] width 225 height 55
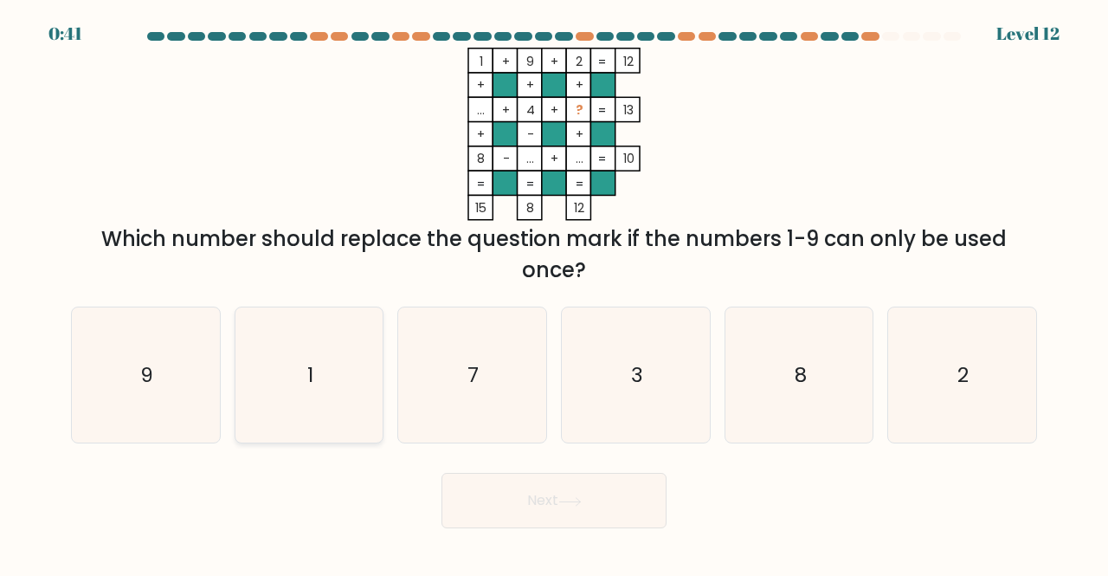
click at [336, 376] on icon "1" at bounding box center [309, 375] width 136 height 136
click at [554, 293] on input "b. 1" at bounding box center [554, 290] width 1 height 4
radio input "true"
click at [544, 515] on button "Next" at bounding box center [553, 500] width 225 height 55
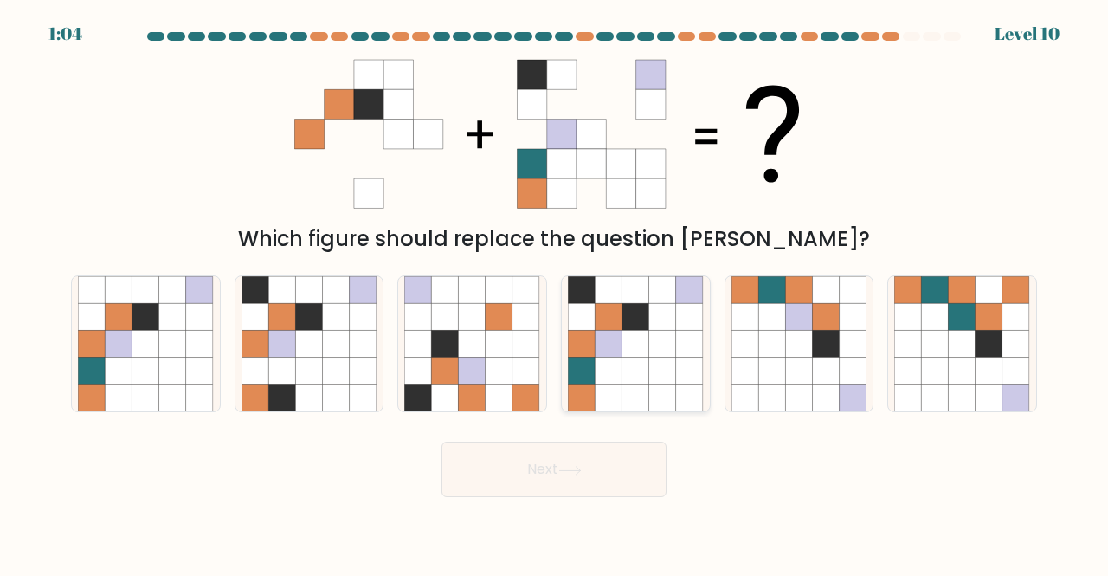
click at [619, 318] on icon at bounding box center [608, 316] width 27 height 27
click at [555, 293] on input "d." at bounding box center [554, 290] width 1 height 4
radio input "true"
click at [606, 470] on button "Next" at bounding box center [553, 468] width 225 height 55
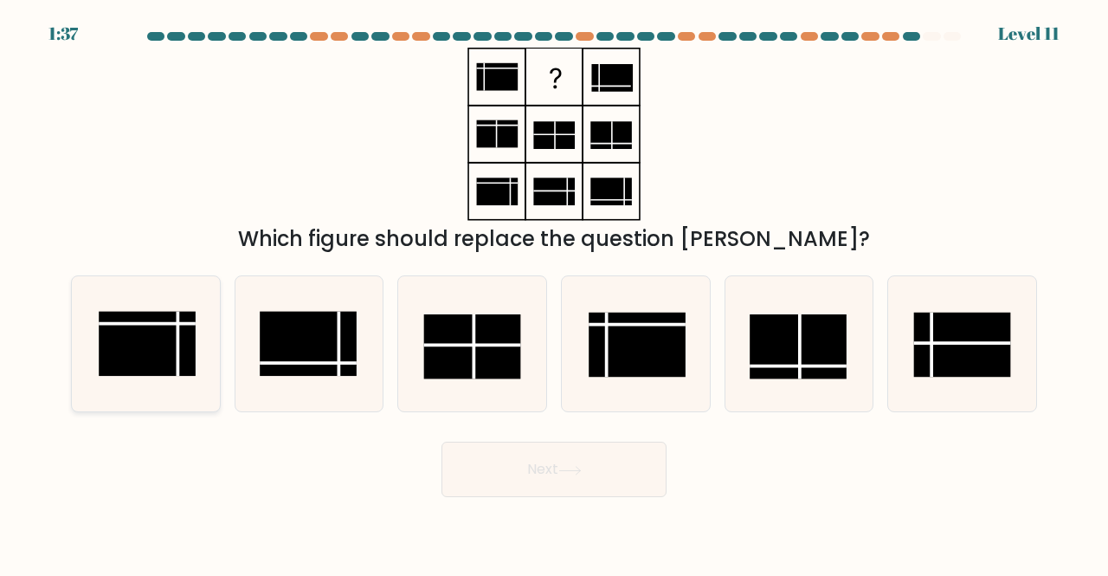
click at [188, 356] on rect at bounding box center [147, 343] width 97 height 65
click at [554, 293] on input "a." at bounding box center [554, 290] width 1 height 4
radio input "true"
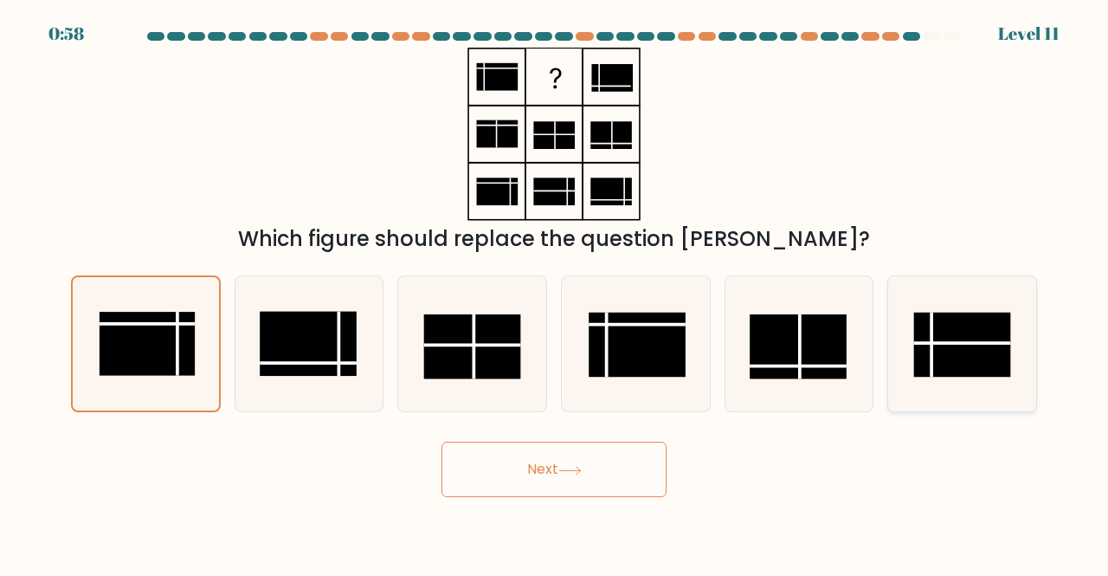
click at [968, 326] on rect at bounding box center [962, 344] width 97 height 65
click at [555, 293] on input "f." at bounding box center [554, 290] width 1 height 4
radio input "true"
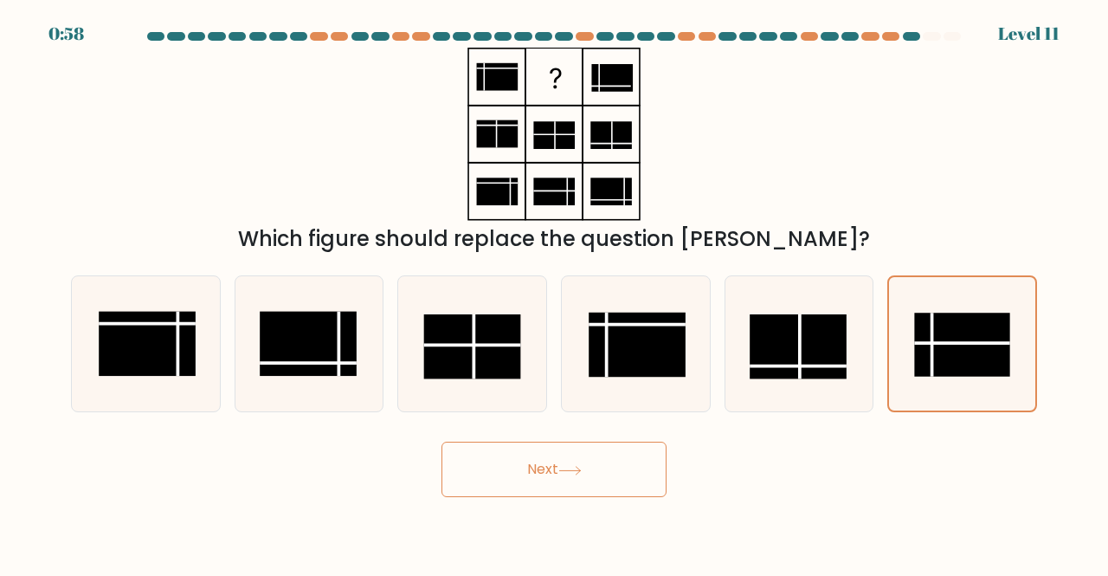
click at [570, 468] on icon at bounding box center [569, 471] width 23 height 10
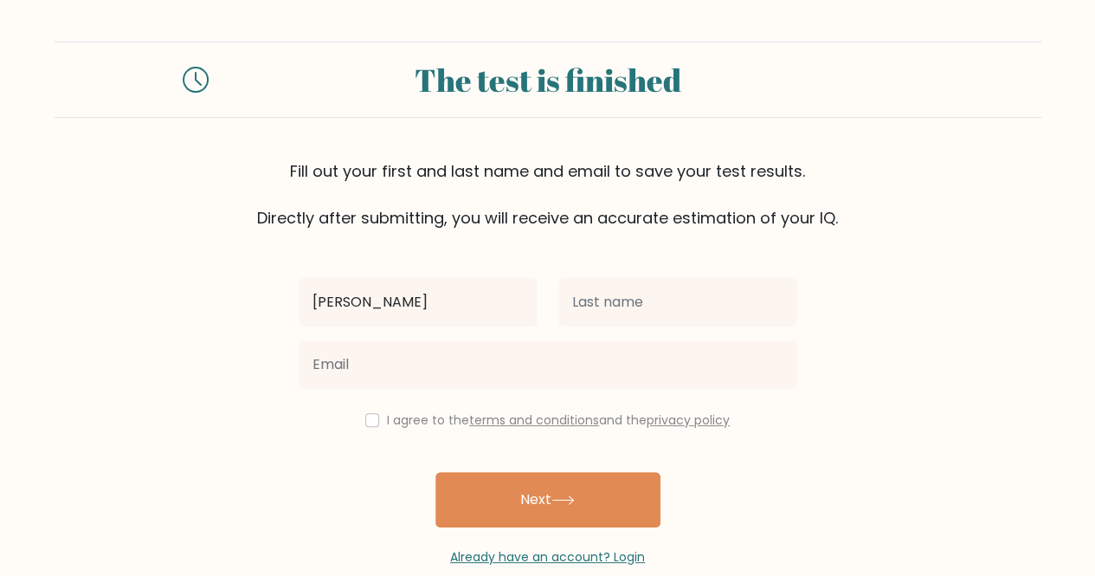
type input "[PERSON_NAME]"
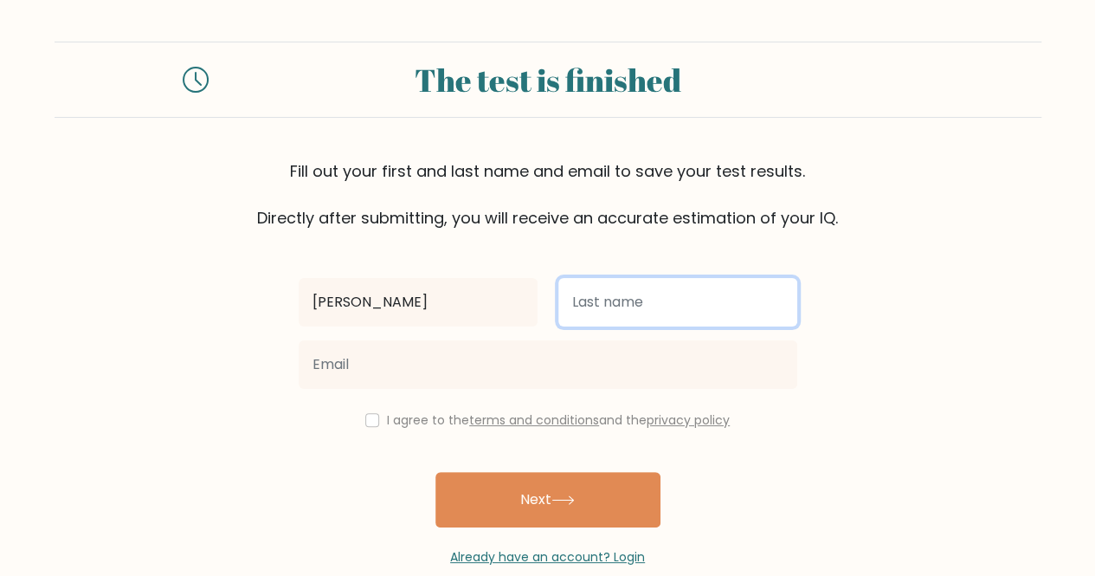
click at [582, 290] on input "text" at bounding box center [677, 302] width 239 height 48
type input "Loyola"
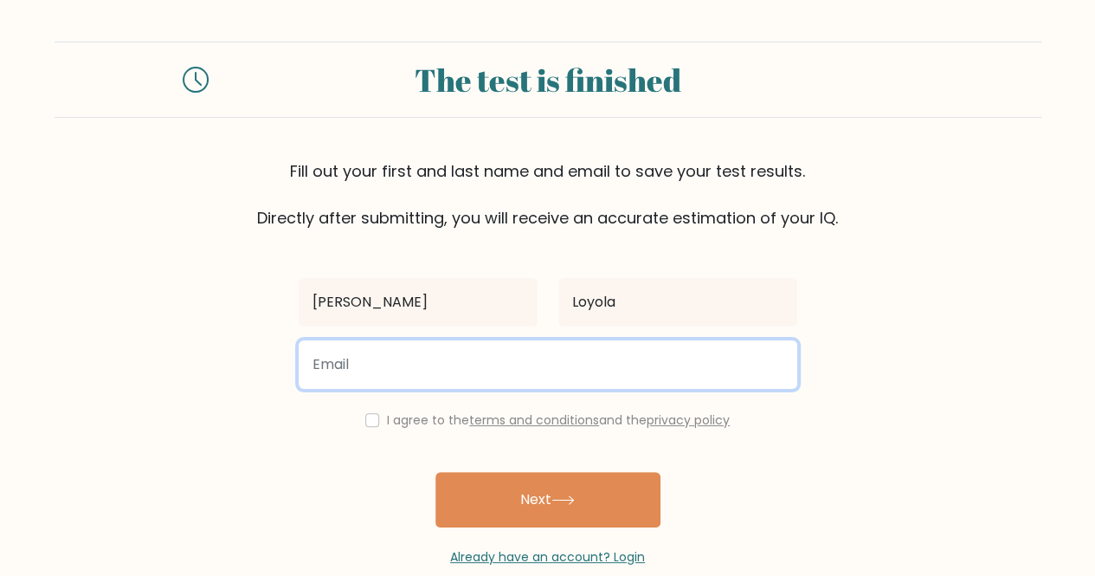
click at [460, 372] on input "email" at bounding box center [548, 364] width 499 height 48
click at [367, 371] on input "email" at bounding box center [548, 364] width 499 height 48
type input "[EMAIL_ADDRESS][DOMAIN_NAME]"
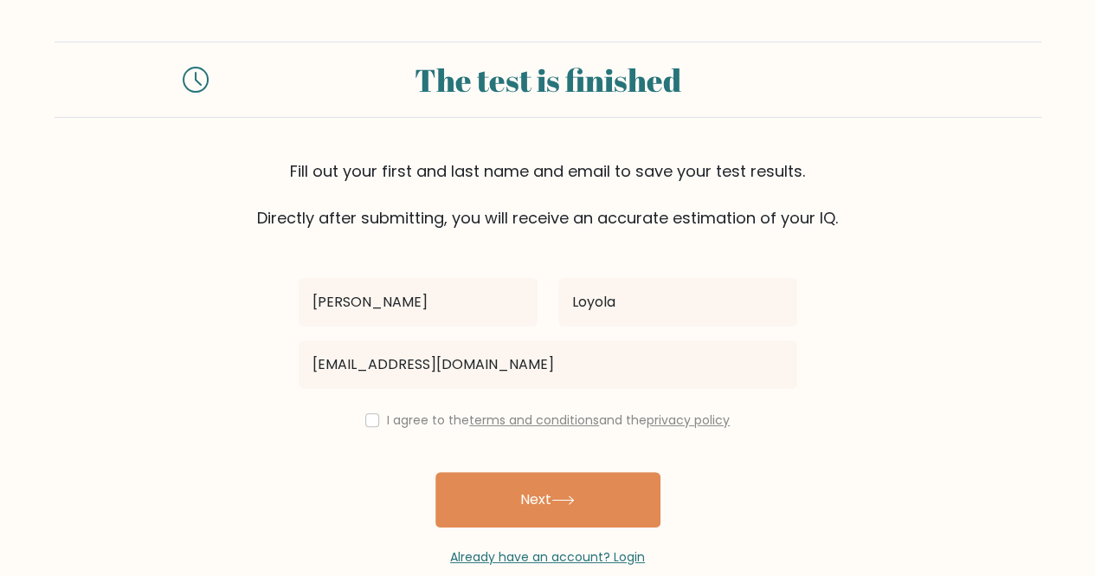
click at [381, 422] on div "I agree to the terms and conditions and the privacy policy" at bounding box center [547, 419] width 519 height 21
click at [370, 421] on input "checkbox" at bounding box center [372, 420] width 14 height 14
checkbox input "true"
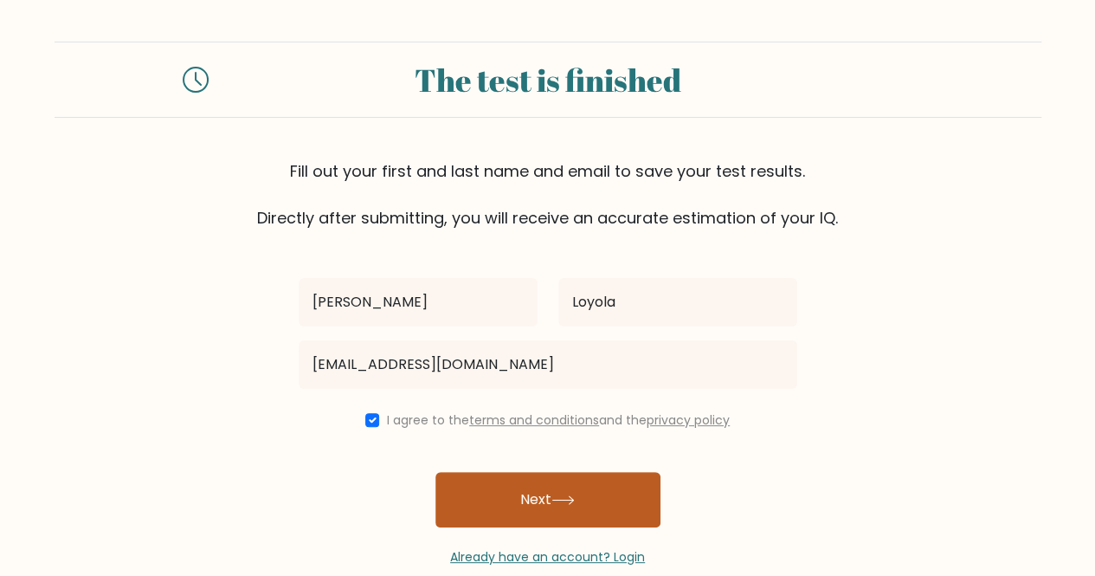
click at [492, 495] on button "Next" at bounding box center [547, 499] width 225 height 55
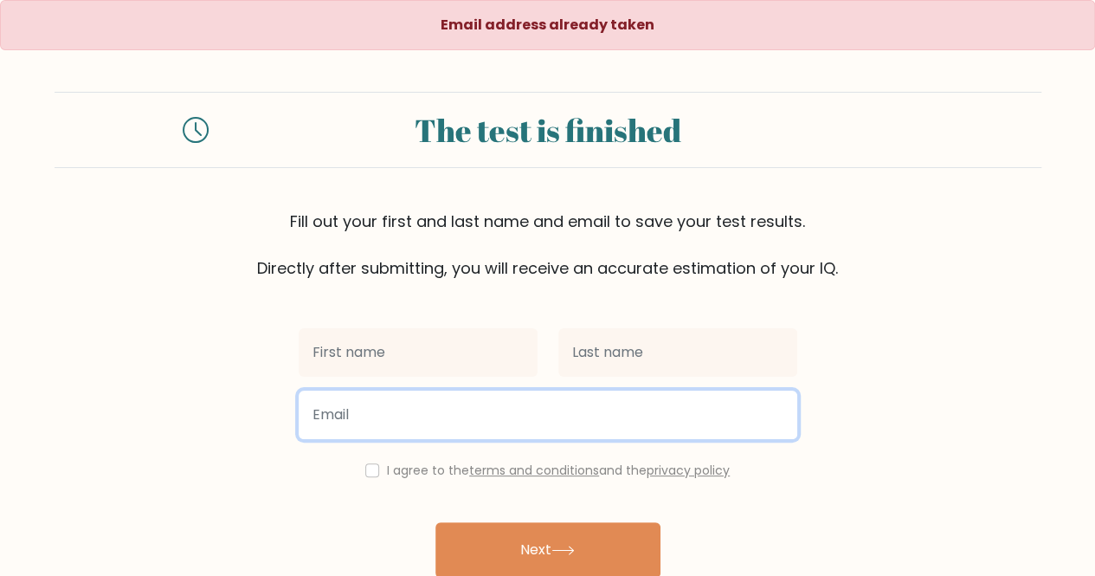
click at [365, 415] on input "email" at bounding box center [548, 414] width 499 height 48
type input "[EMAIL_ADDRESS][DOMAIN_NAME]"
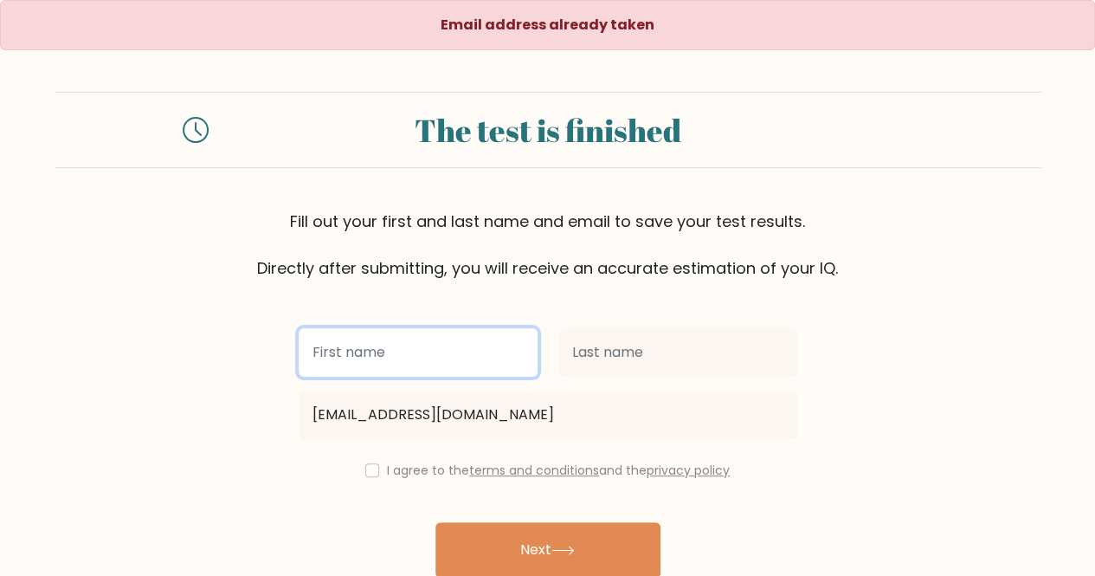
click at [386, 360] on input "text" at bounding box center [418, 352] width 239 height 48
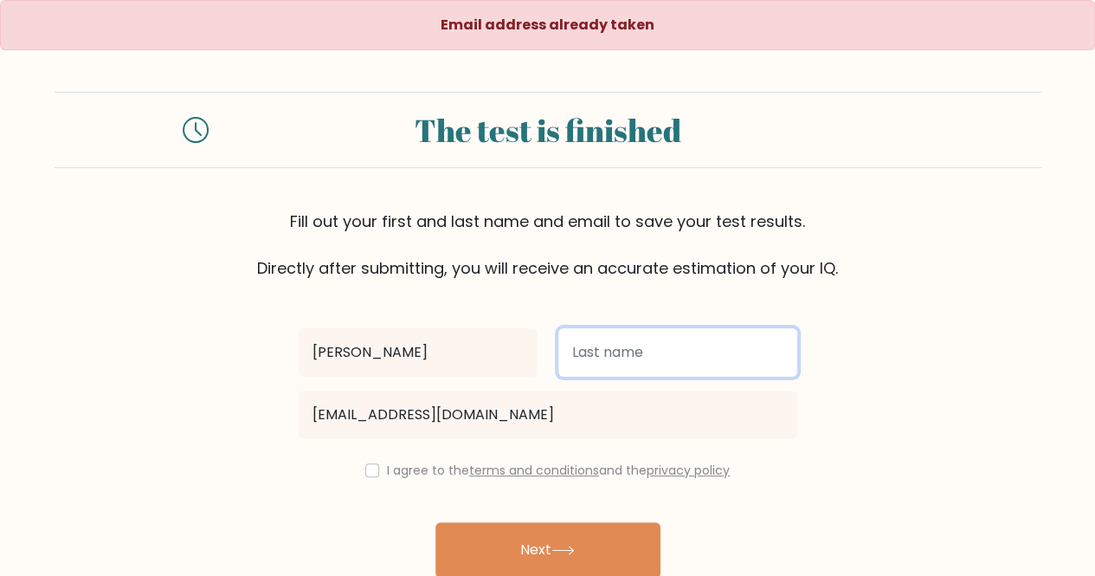
drag, startPoint x: 648, startPoint y: 371, endPoint x: 664, endPoint y: 360, distance: 19.2
click at [653, 368] on input "text" at bounding box center [677, 352] width 239 height 48
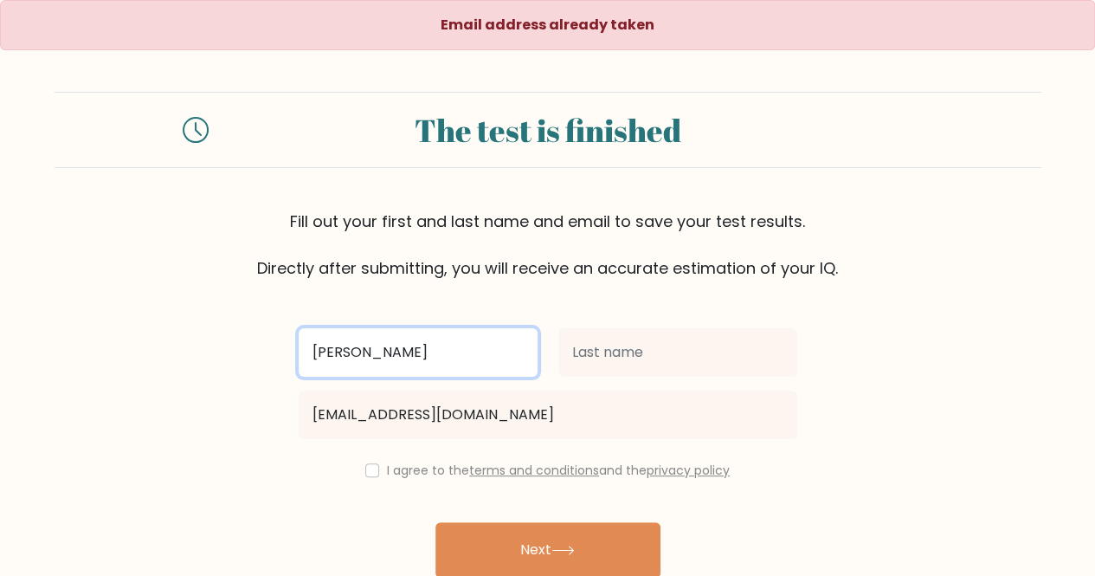
drag, startPoint x: 378, startPoint y: 348, endPoint x: 402, endPoint y: 364, distance: 28.1
click at [402, 364] on input "[PERSON_NAME]" at bounding box center [418, 352] width 239 height 48
type input "[PERSON_NAME]"
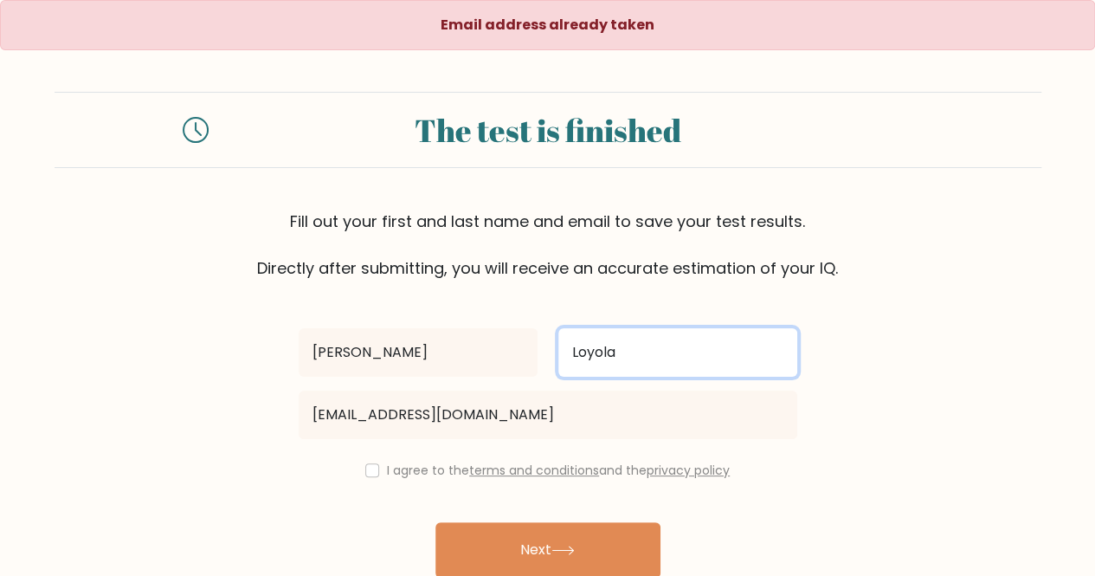
type input "Loyola"
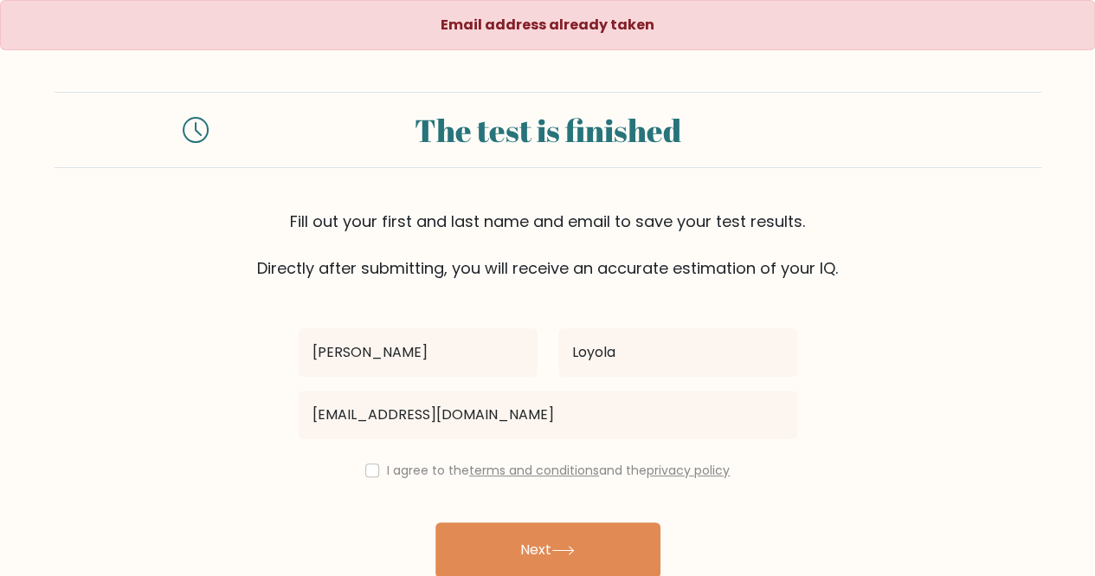
click at [370, 478] on div "I agree to the terms and conditions and the privacy policy" at bounding box center [547, 470] width 519 height 21
click at [369, 463] on input "checkbox" at bounding box center [372, 470] width 14 height 14
checkbox input "true"
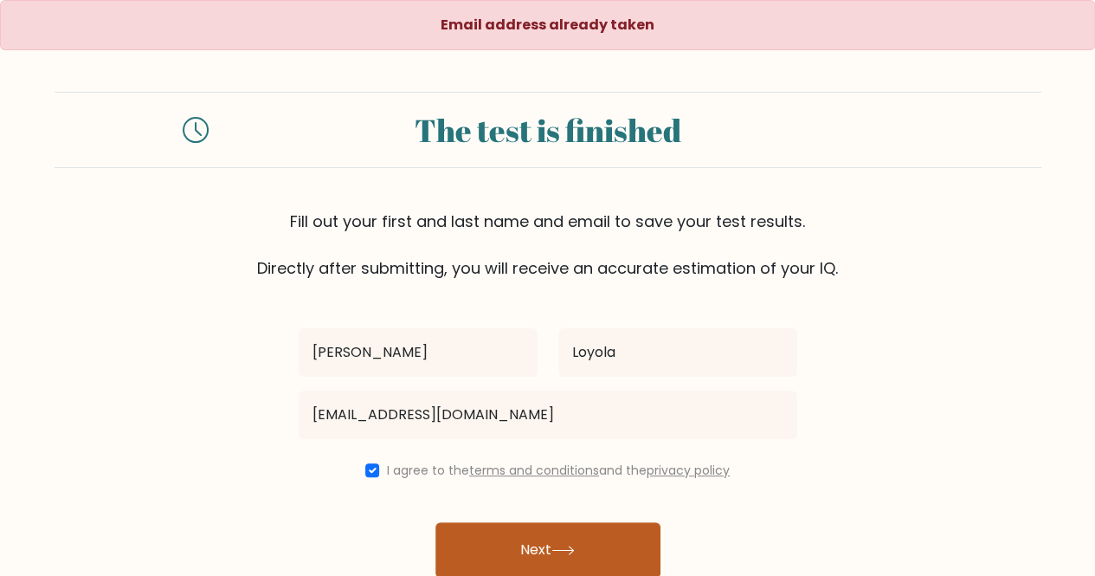
click at [507, 563] on button "Next" at bounding box center [547, 549] width 225 height 55
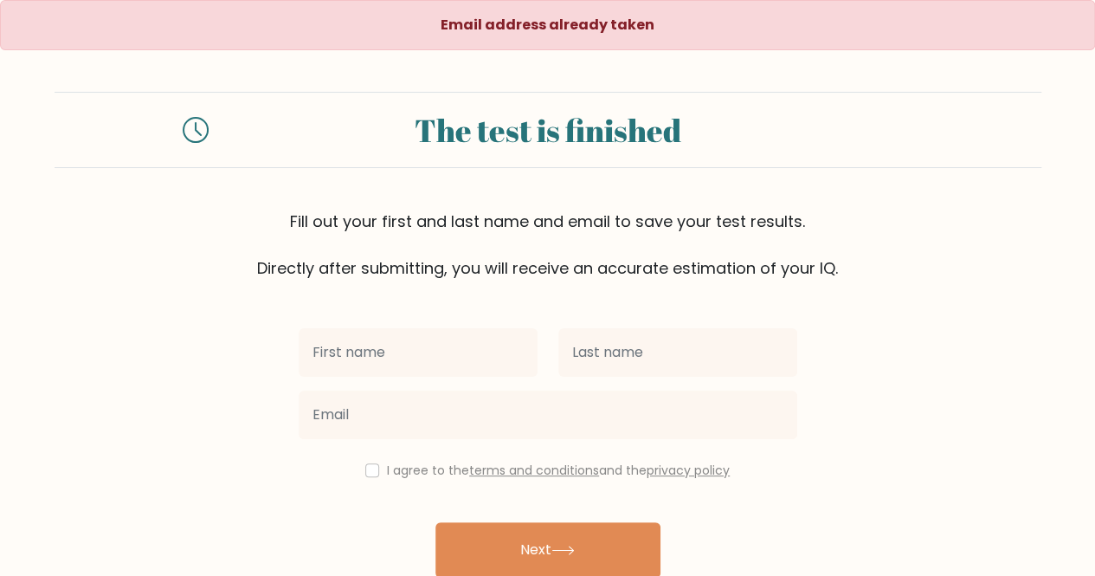
click at [373, 362] on input "text" at bounding box center [418, 352] width 239 height 48
type input "[PERSON_NAME]"
click at [590, 378] on div at bounding box center [678, 352] width 260 height 62
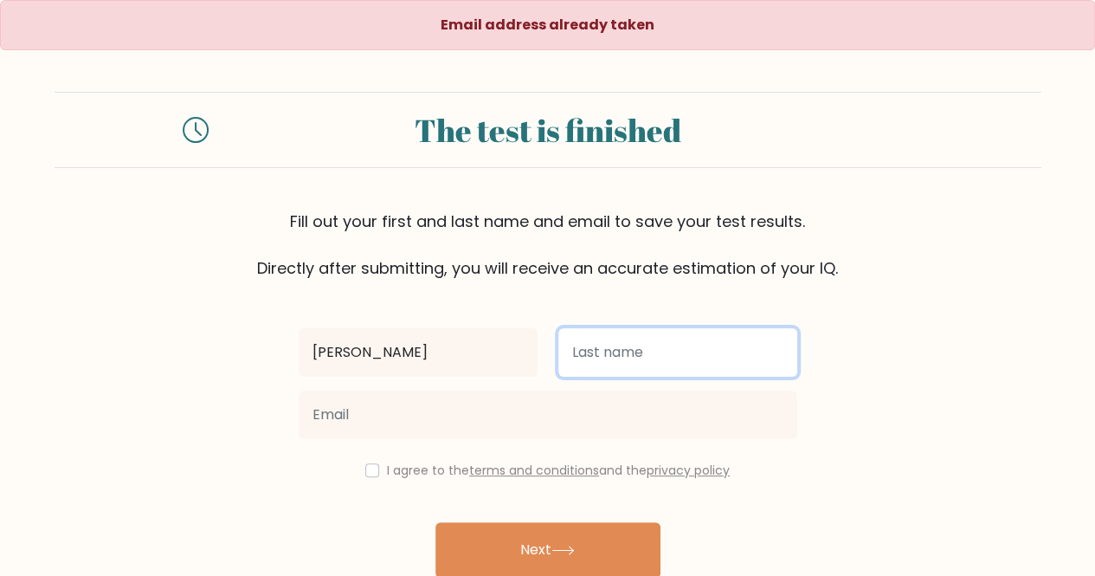
click at [635, 350] on input "text" at bounding box center [677, 352] width 239 height 48
type input "Loyola"
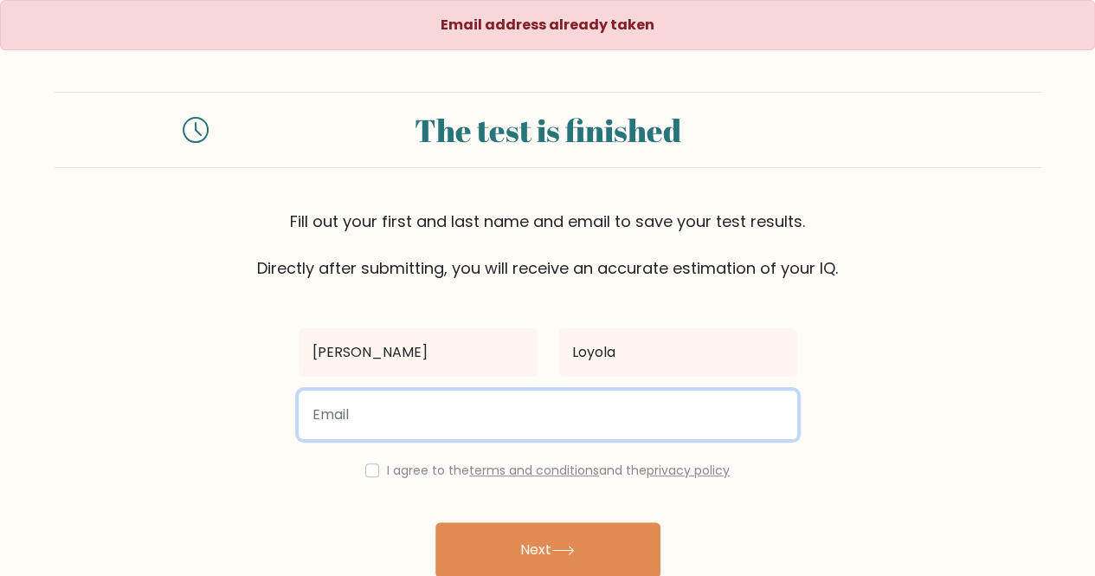
click at [495, 404] on input "email" at bounding box center [548, 414] width 499 height 48
type input "ronaholayab@gmail.com"
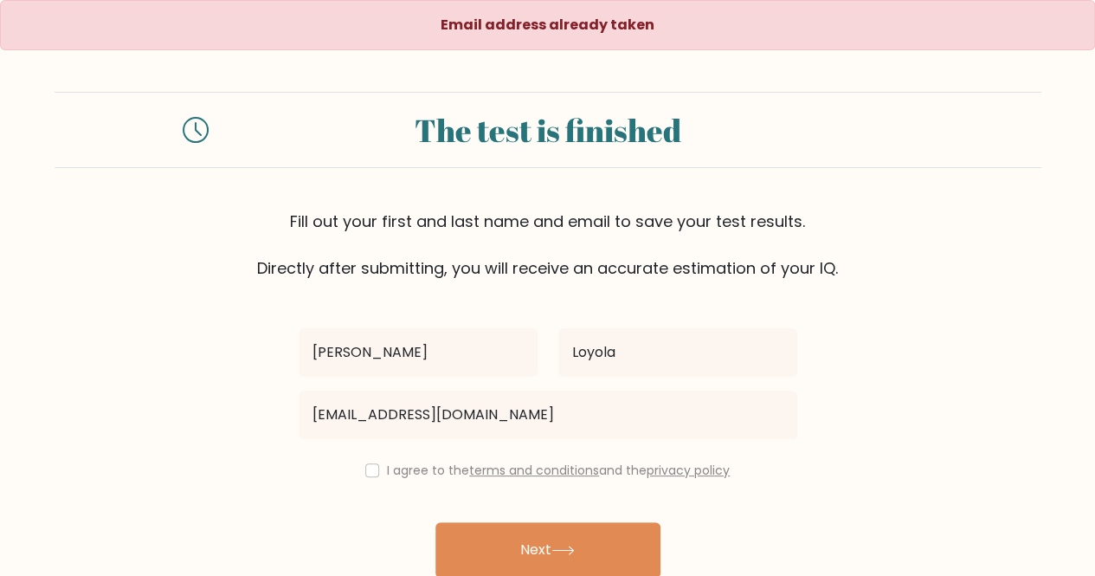
click at [407, 461] on label "I agree to the terms and conditions and the privacy policy" at bounding box center [558, 469] width 343 height 17
click at [369, 473] on input "checkbox" at bounding box center [372, 470] width 14 height 14
checkbox input "true"
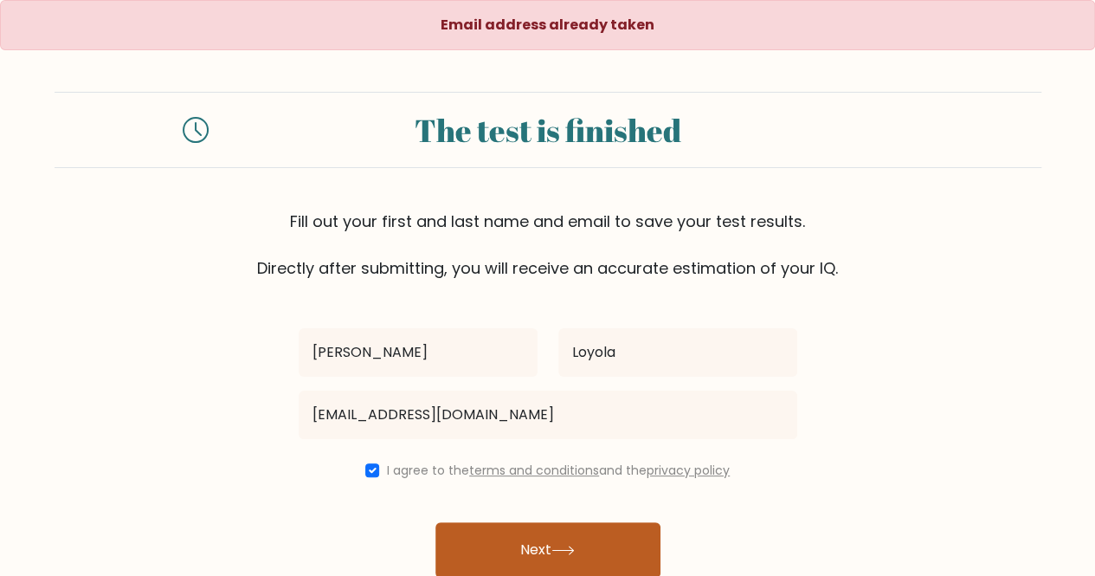
click at [494, 558] on button "Next" at bounding box center [547, 549] width 225 height 55
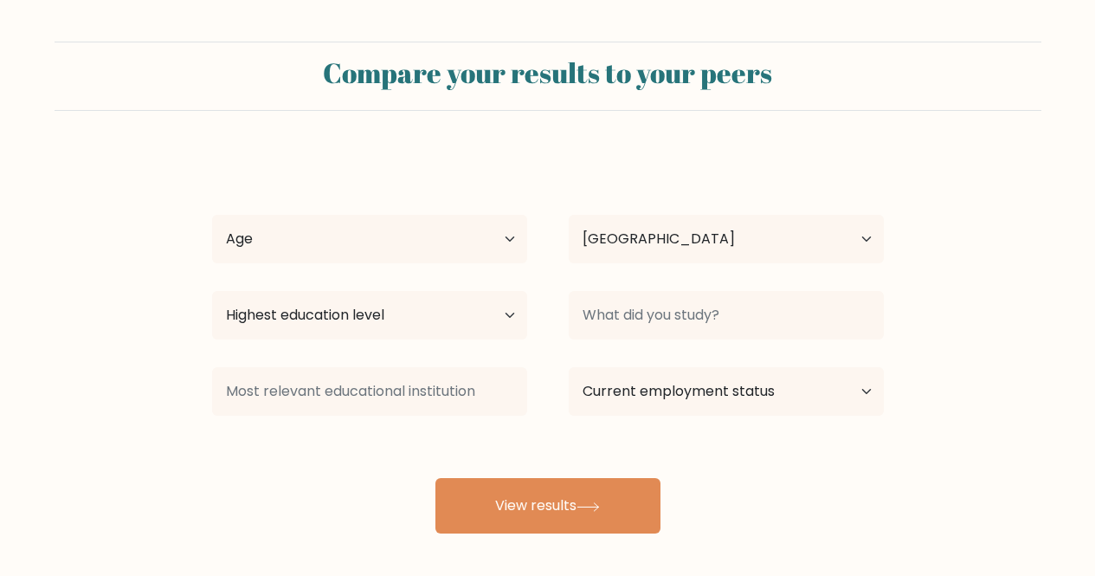
select select "PH"
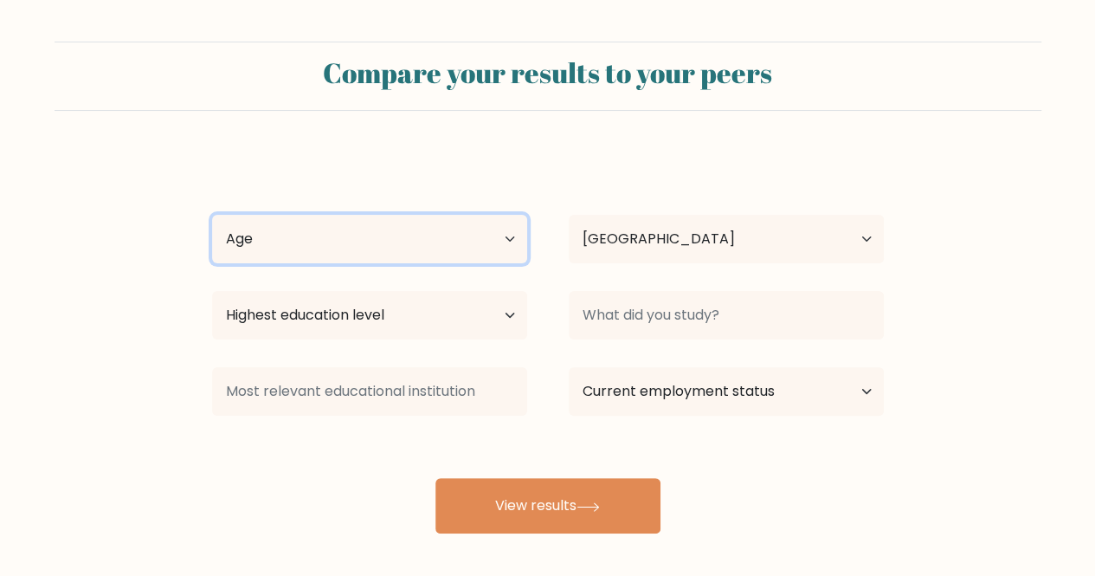
click at [362, 235] on select "Age Under [DEMOGRAPHIC_DATA] [DEMOGRAPHIC_DATA] [DEMOGRAPHIC_DATA] [DEMOGRAPHIC…" at bounding box center [369, 239] width 315 height 48
select select "25_34"
click at [212, 215] on select "Age Under [DEMOGRAPHIC_DATA] [DEMOGRAPHIC_DATA] [DEMOGRAPHIC_DATA] [DEMOGRAPHIC…" at bounding box center [369, 239] width 315 height 48
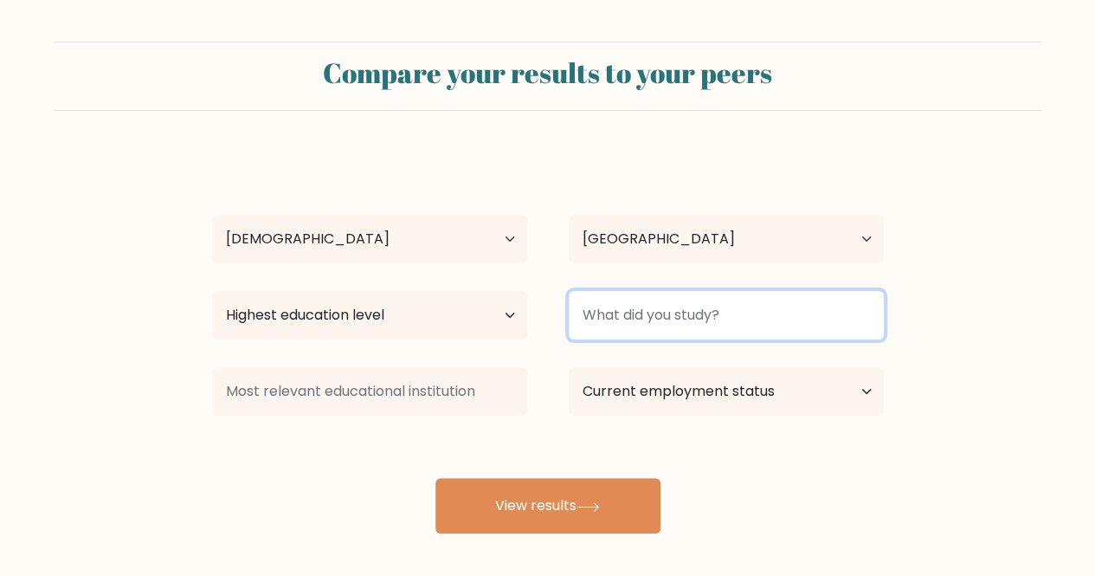
click at [625, 312] on input at bounding box center [726, 315] width 315 height 48
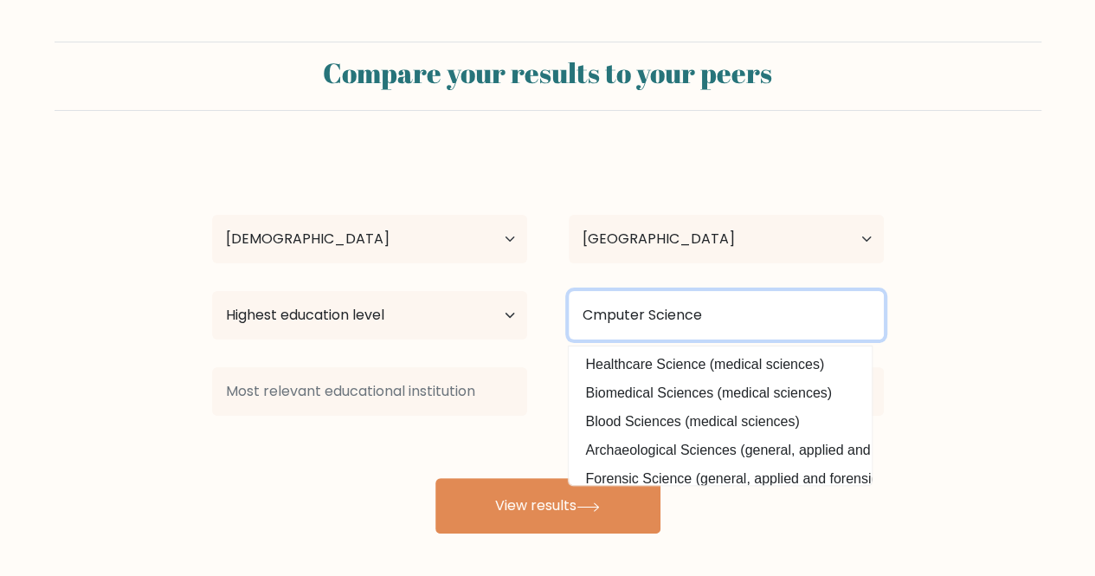
click at [590, 323] on input "Cmputer Science" at bounding box center [726, 315] width 315 height 48
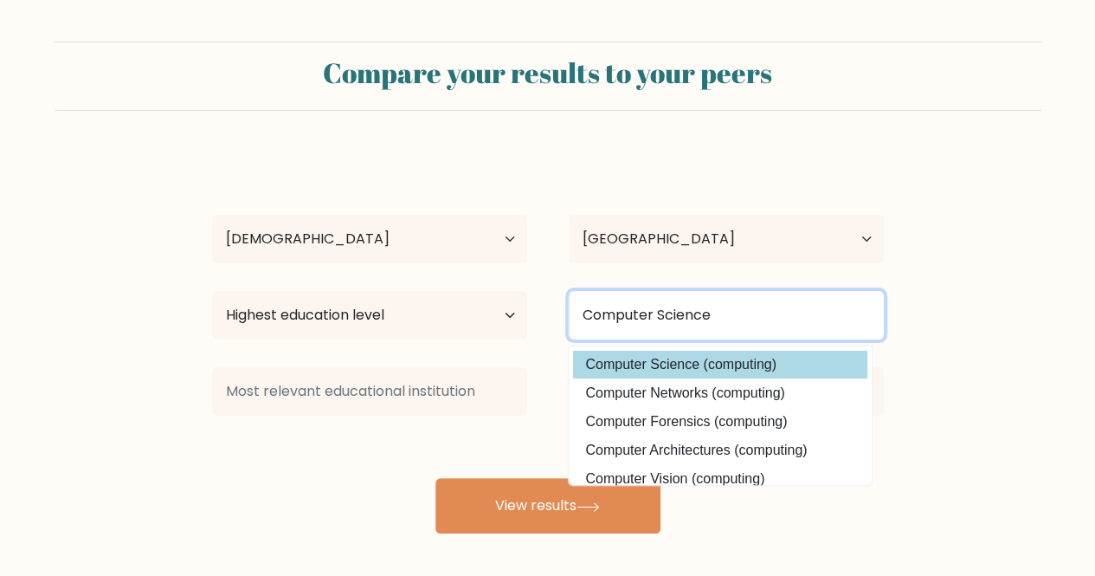
type input "Computer Science"
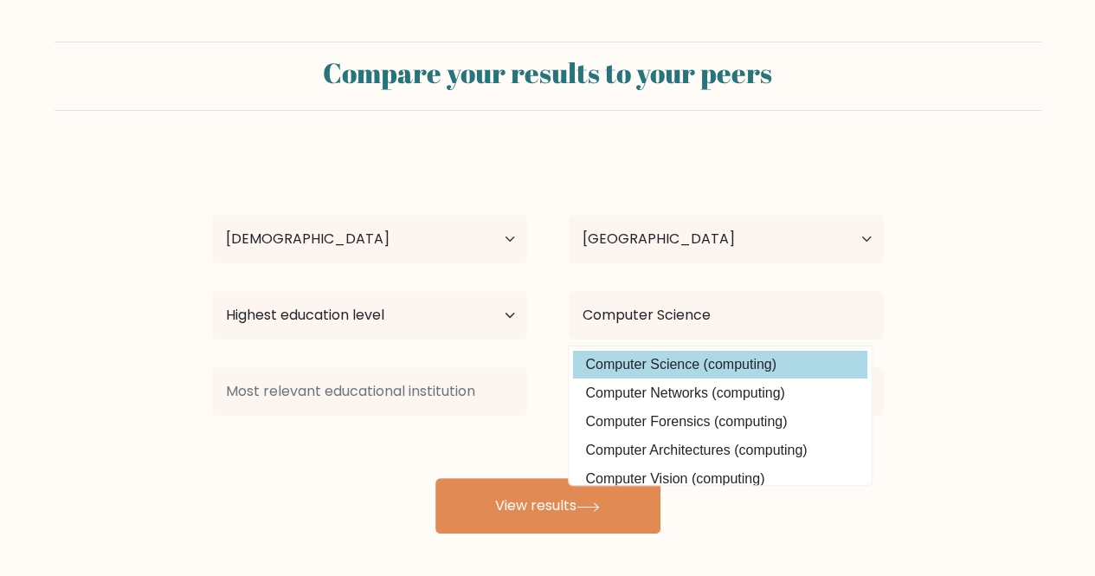
click at [741, 360] on div "Ronah Marie Loyola Age Under 18 years old 18-24 years old 25-34 years old 35-44…" at bounding box center [548, 342] width 692 height 381
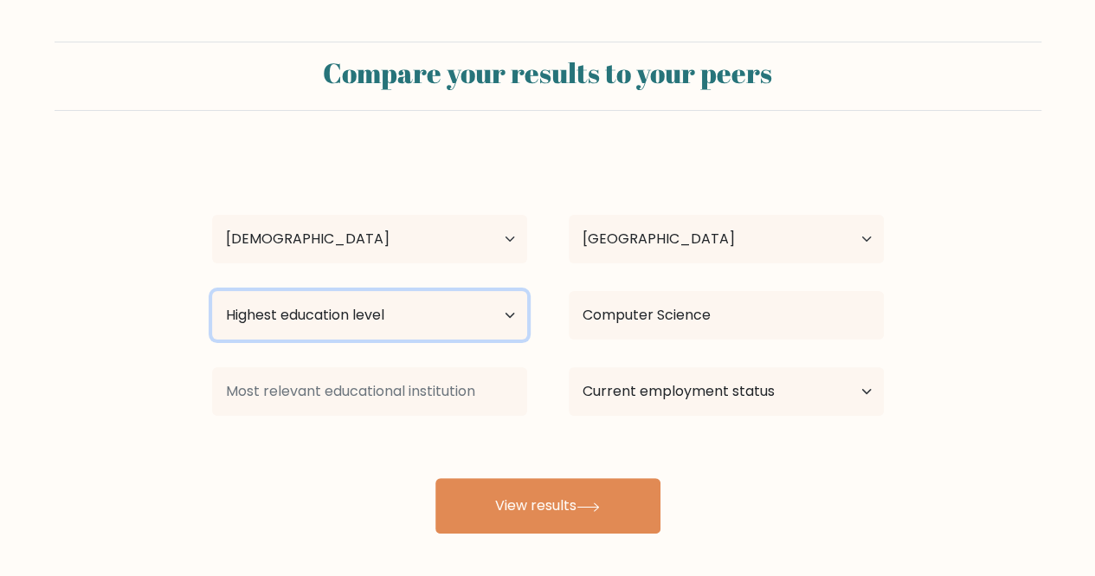
click at [284, 311] on select "Highest education level No schooling Primary Lower Secondary Upper Secondary Oc…" at bounding box center [369, 315] width 315 height 48
select select "bachelors_degree"
click at [212, 291] on select "Highest education level No schooling Primary Lower Secondary Upper Secondary Oc…" at bounding box center [369, 315] width 315 height 48
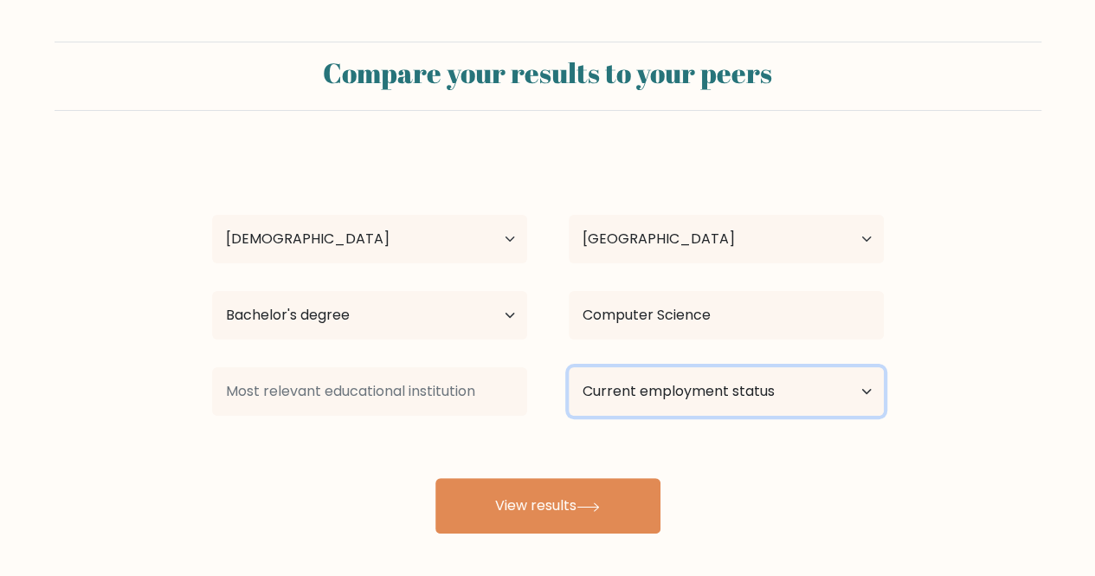
click at [663, 392] on select "Current employment status Employed Student Retired Other / prefer not to answer" at bounding box center [726, 391] width 315 height 48
select select "other"
click at [569, 367] on select "Current employment status Employed Student Retired Other / prefer not to answer" at bounding box center [726, 391] width 315 height 48
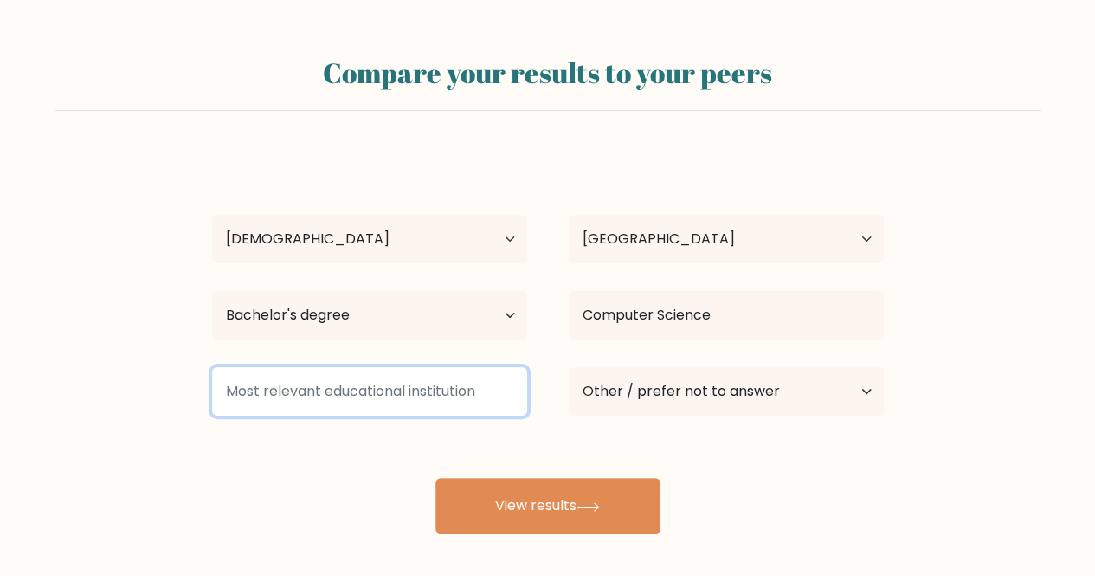
click at [380, 387] on input at bounding box center [369, 391] width 315 height 48
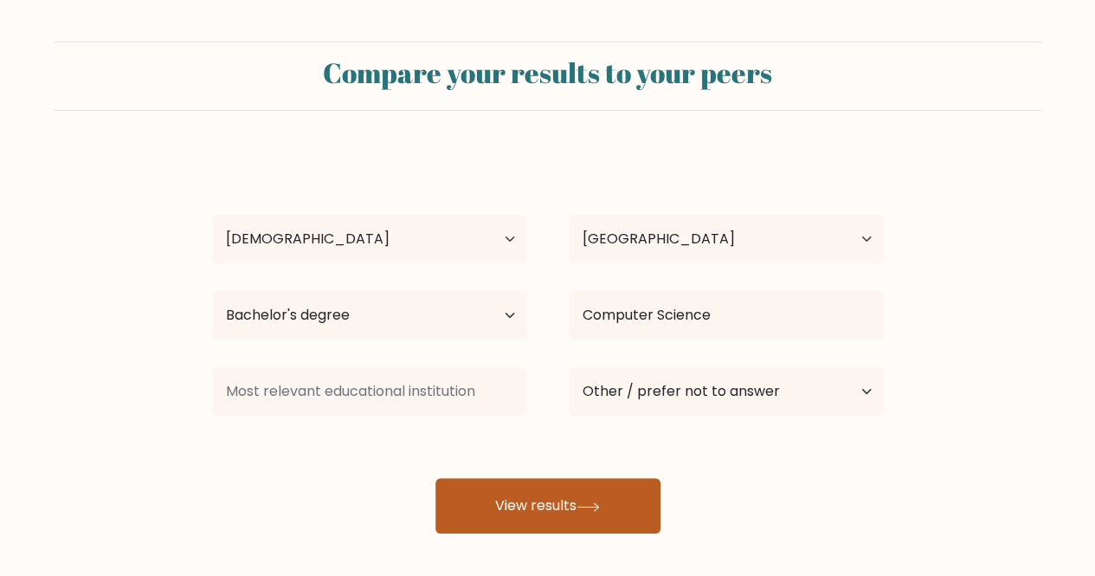
click at [507, 513] on button "View results" at bounding box center [547, 505] width 225 height 55
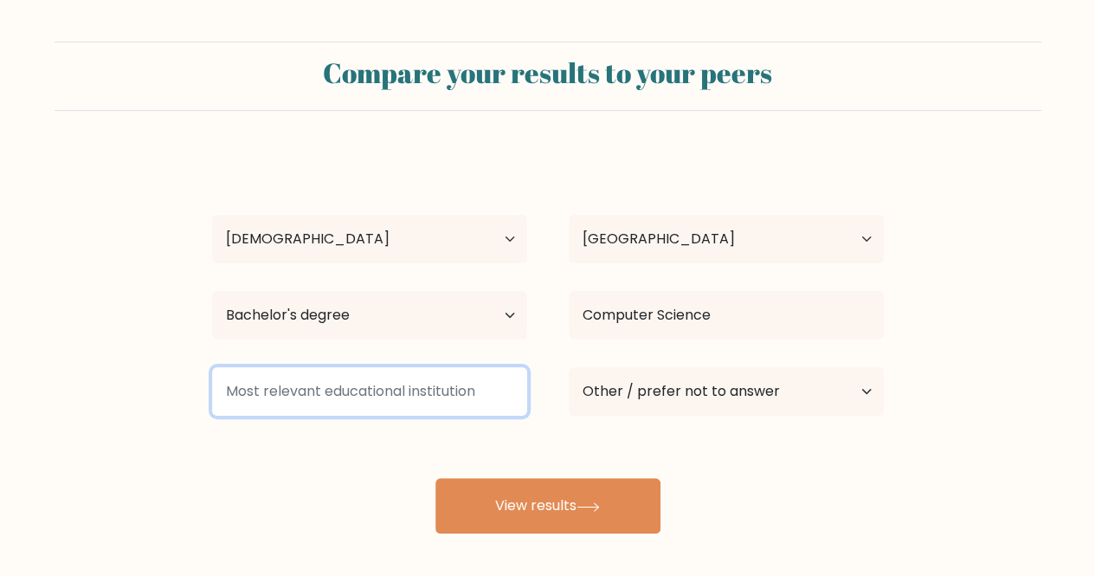
click at [445, 392] on input at bounding box center [369, 391] width 315 height 48
click at [379, 388] on input at bounding box center [369, 391] width 315 height 48
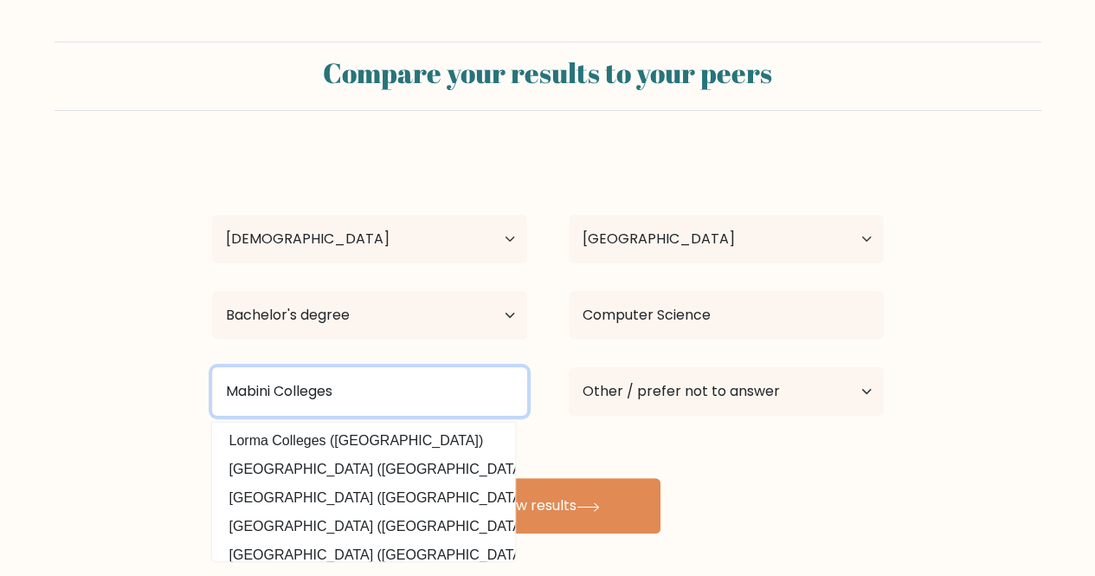
type input "Mabini Colleges"
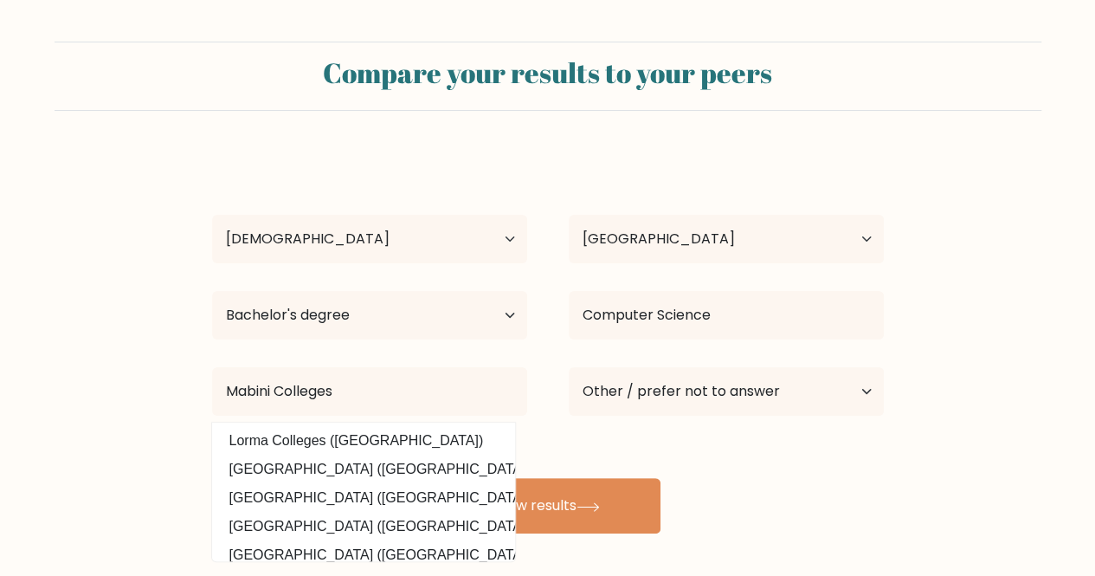
click at [107, 400] on form "Compare your results to your peers Ronah Marie Loyola Age Under 18 years old 18…" at bounding box center [547, 288] width 1095 height 492
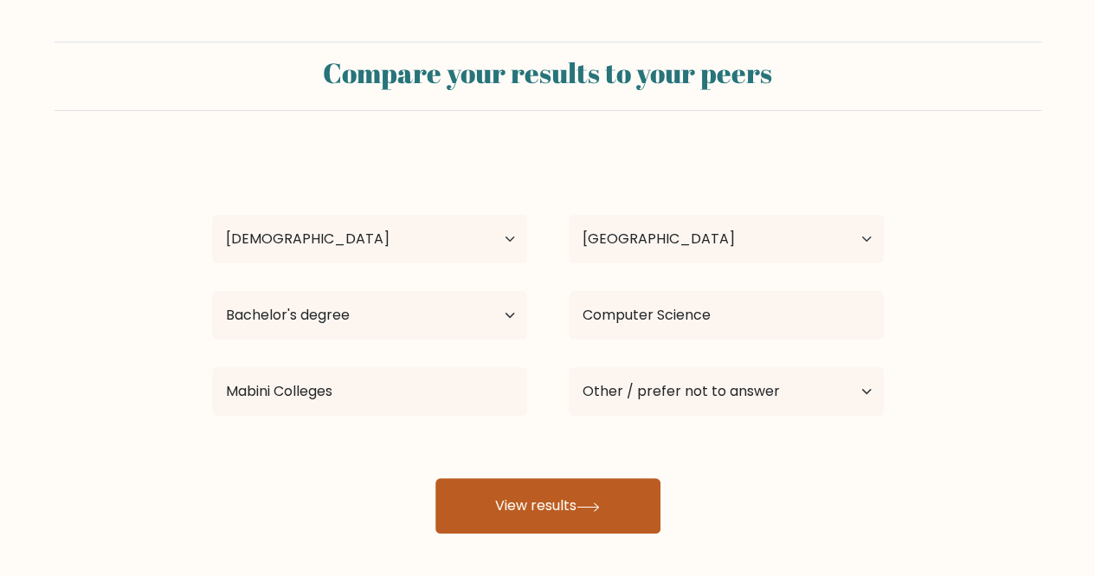
click at [502, 515] on button "View results" at bounding box center [547, 505] width 225 height 55
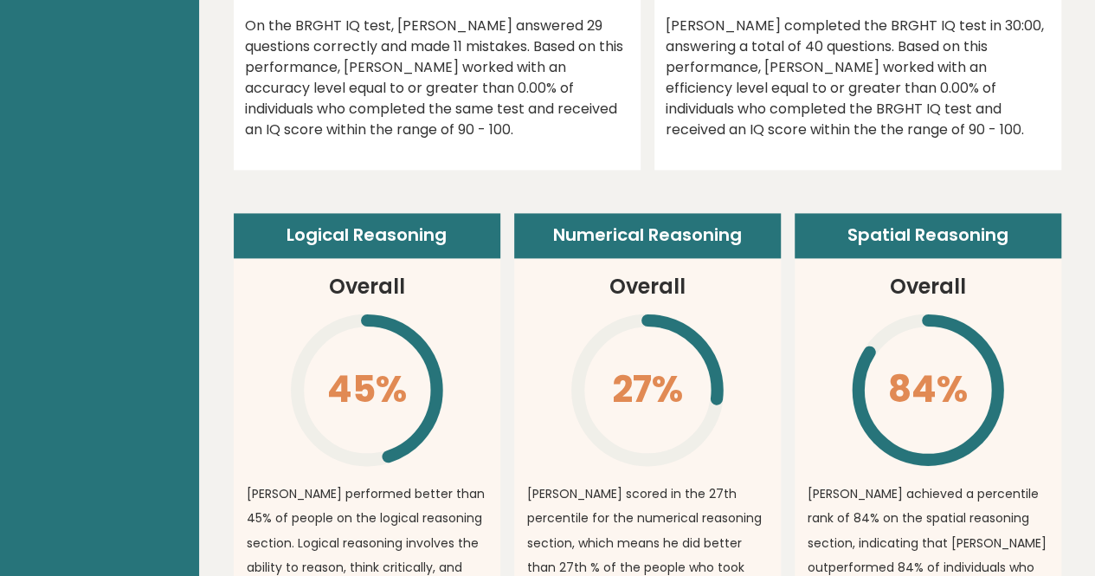
scroll to position [1125, 0]
